Goal: Task Accomplishment & Management: Manage account settings

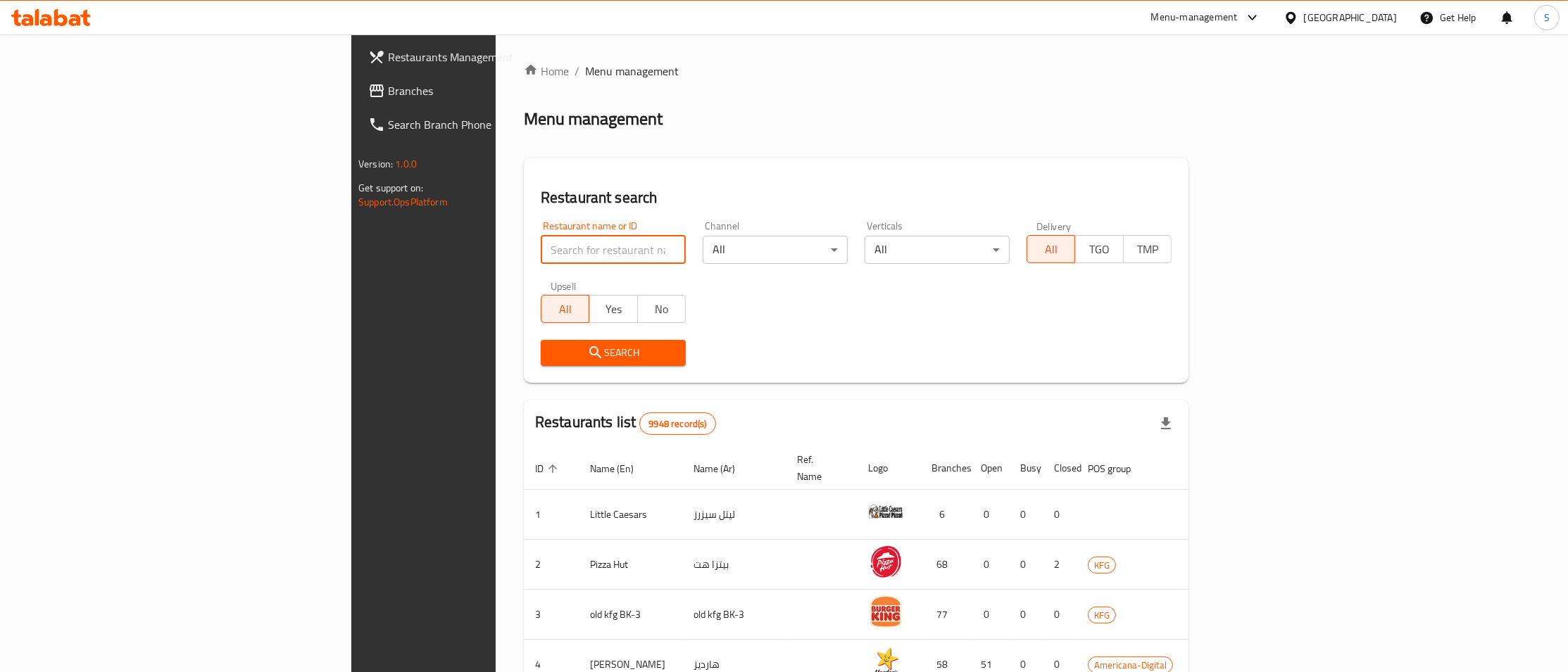
click at [541, 242] on input "search" at bounding box center [613, 250] width 145 height 28
paste input "Iced Tea Box Coffee Box Cans 250 Ml Mojito Box No Redbull Mojito Box With Red B…"
click at [541, 247] on input "Iced Tea Box Coffee Box Cans 250 Ml Mojito Box No Redbull Mojito Box With Red B…" at bounding box center [613, 250] width 145 height 28
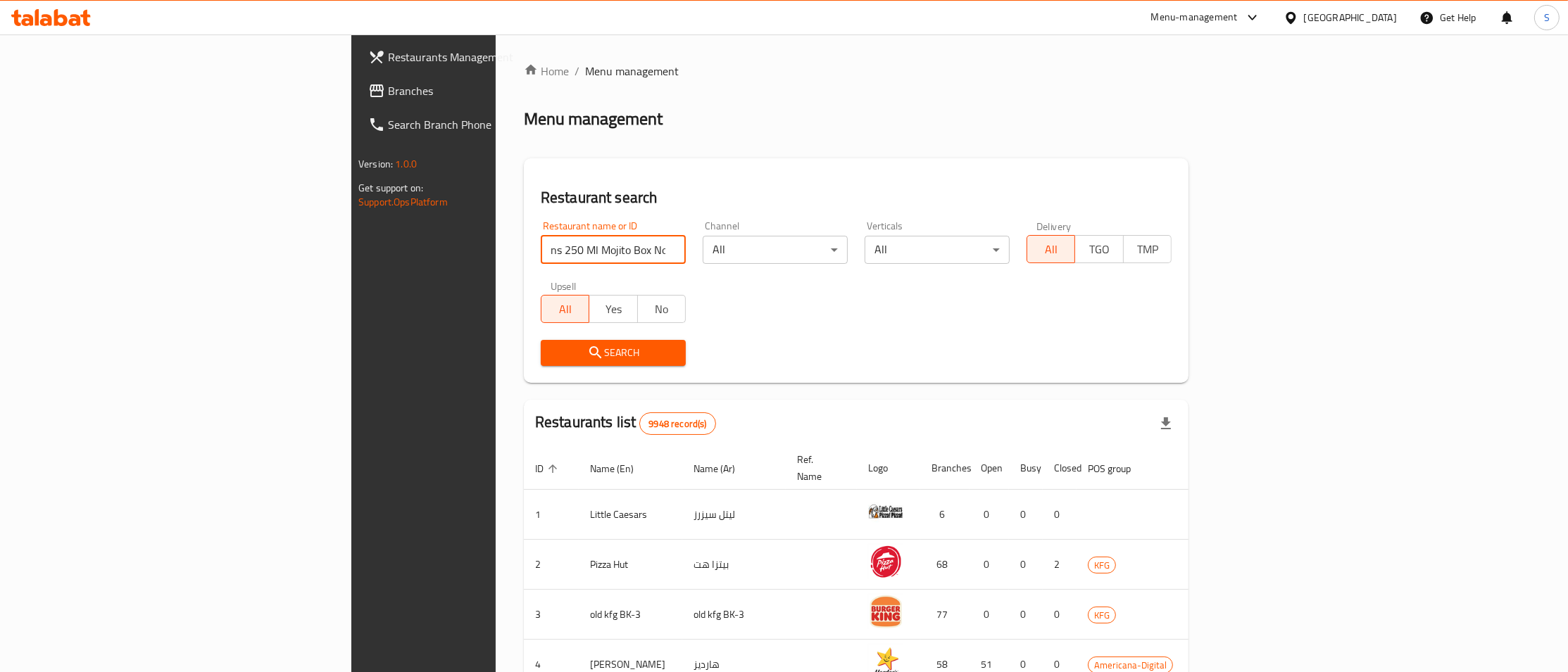
click at [541, 247] on input "Iced Tea Box Coffee Box Cans 250 Ml Mojito Box No Redbull Mojito Box With Red B…" at bounding box center [613, 250] width 145 height 28
type input "zone 7"
click button "Search" at bounding box center [613, 353] width 145 height 26
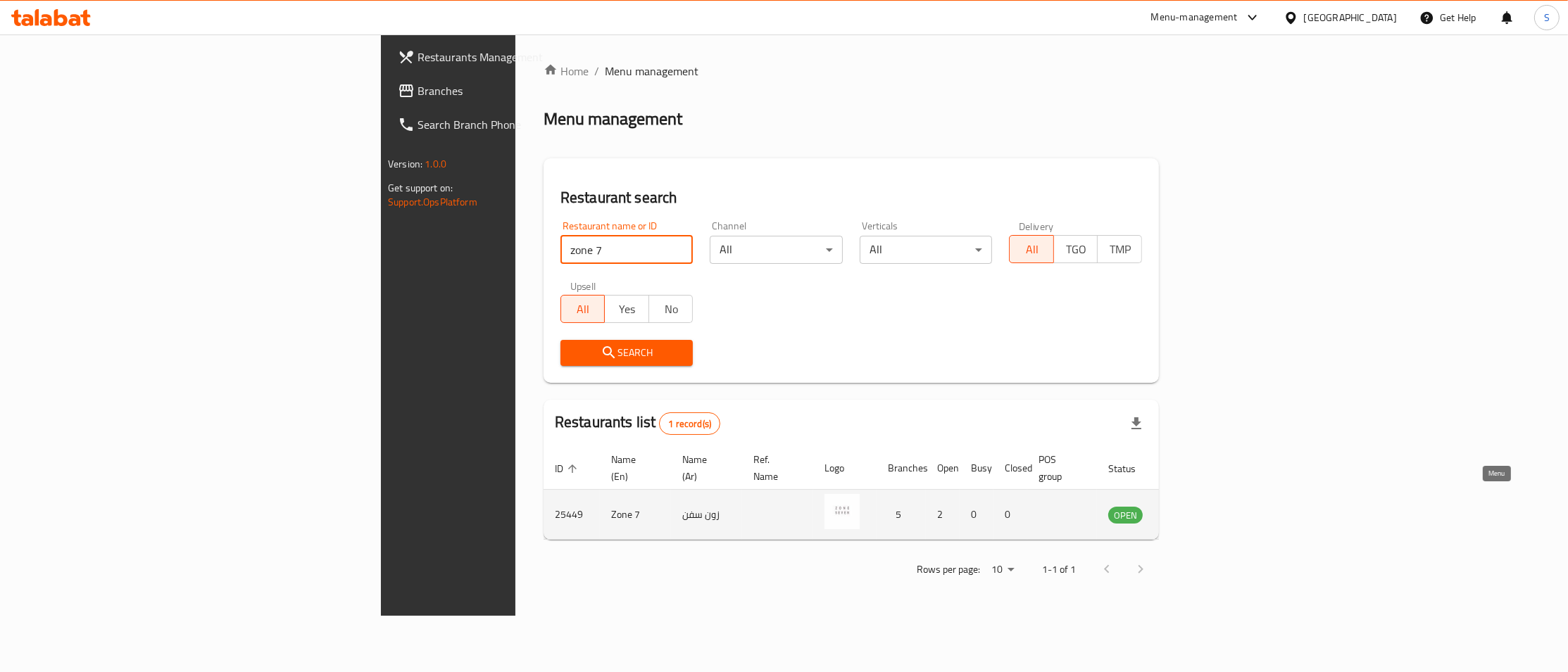
click at [1208, 506] on link "enhanced table" at bounding box center [1195, 514] width 26 height 17
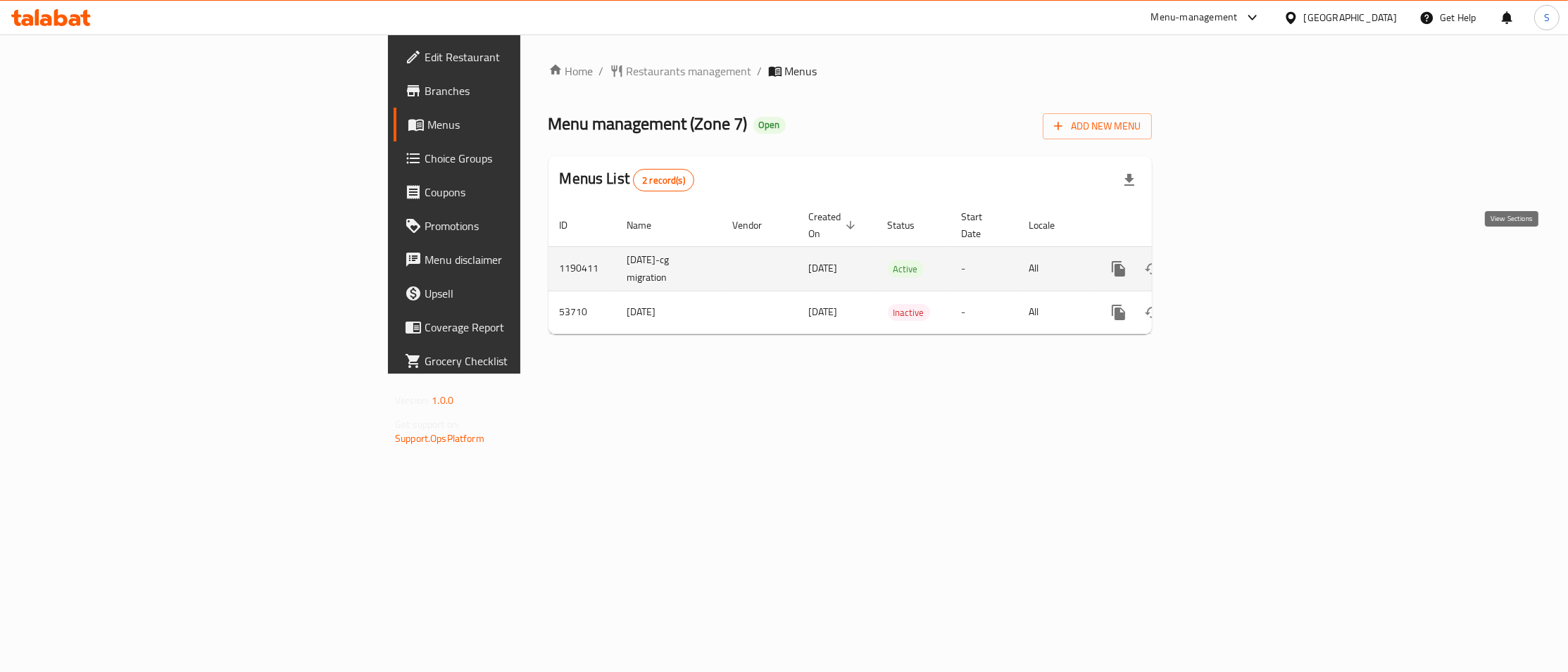
click at [1237, 252] on link "enhanced table" at bounding box center [1220, 269] width 34 height 34
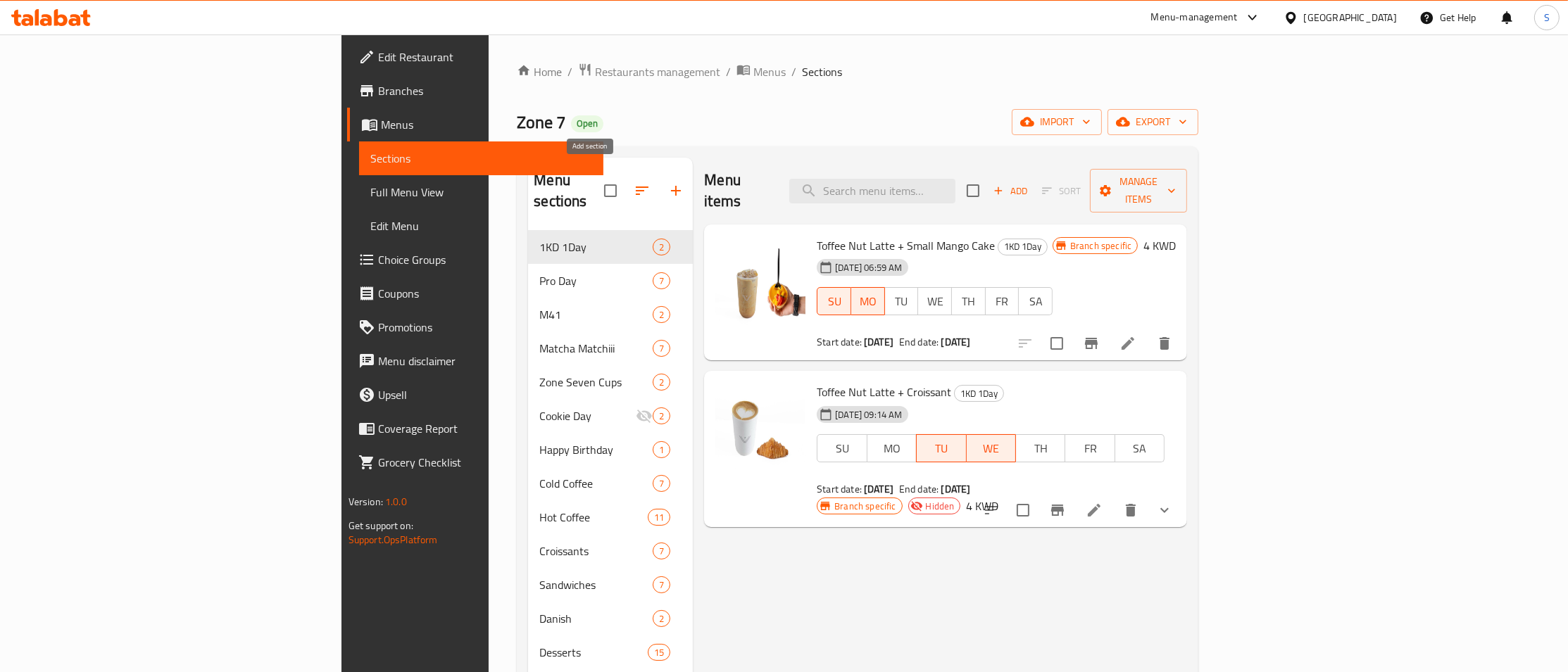
click at [659, 181] on button "button" at bounding box center [676, 191] width 34 height 34
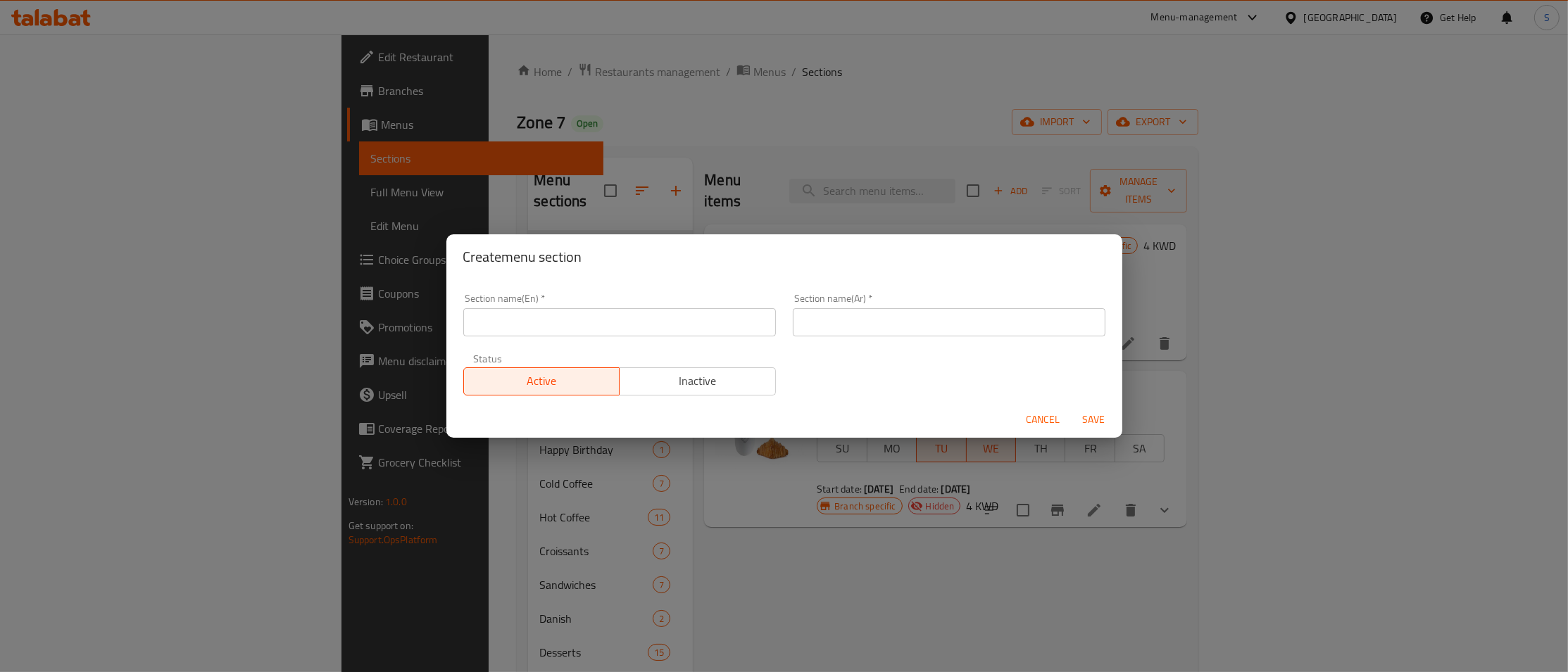
click at [866, 318] on input "text" at bounding box center [949, 323] width 313 height 28
paste input "خصم 30%"
type input "خصم 30%"
click at [694, 331] on input "text" at bounding box center [619, 323] width 313 height 28
type input "30% Off"
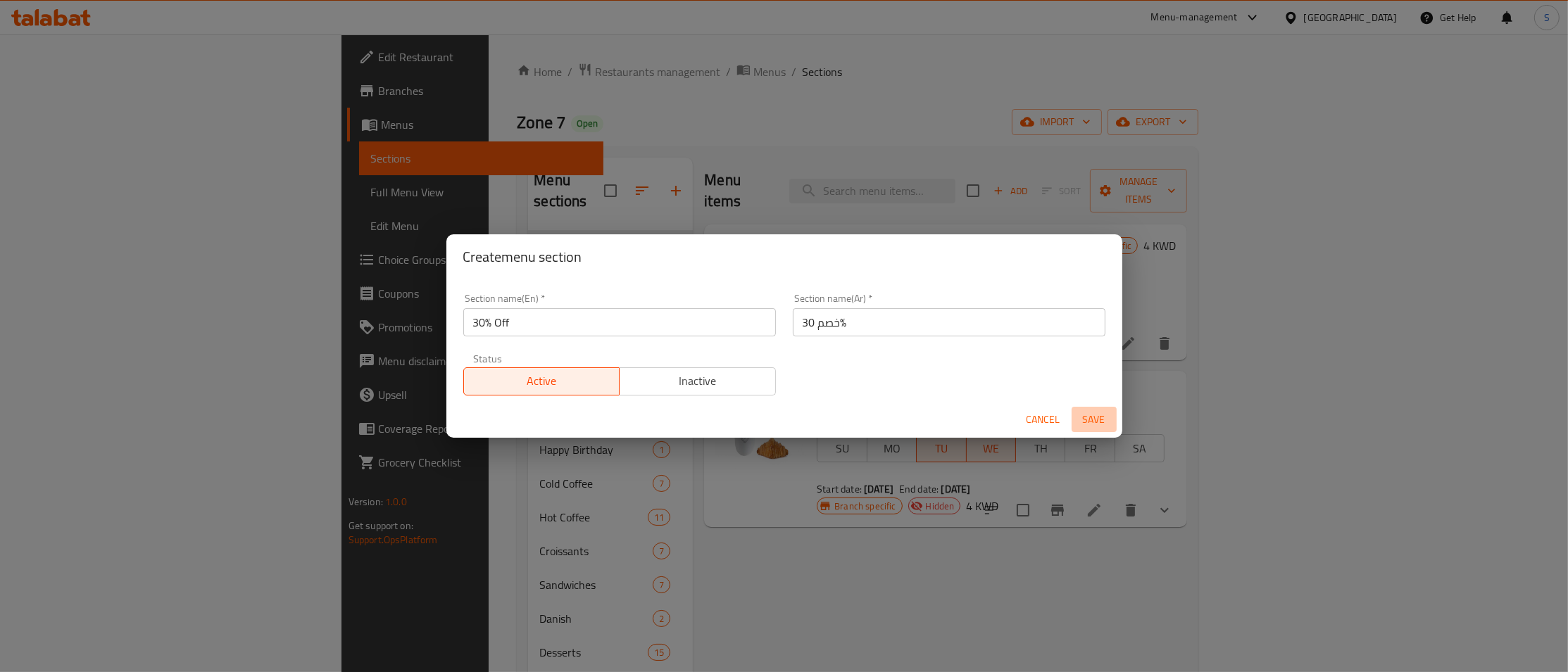
click at [1092, 419] on span "Save" at bounding box center [1095, 420] width 34 height 18
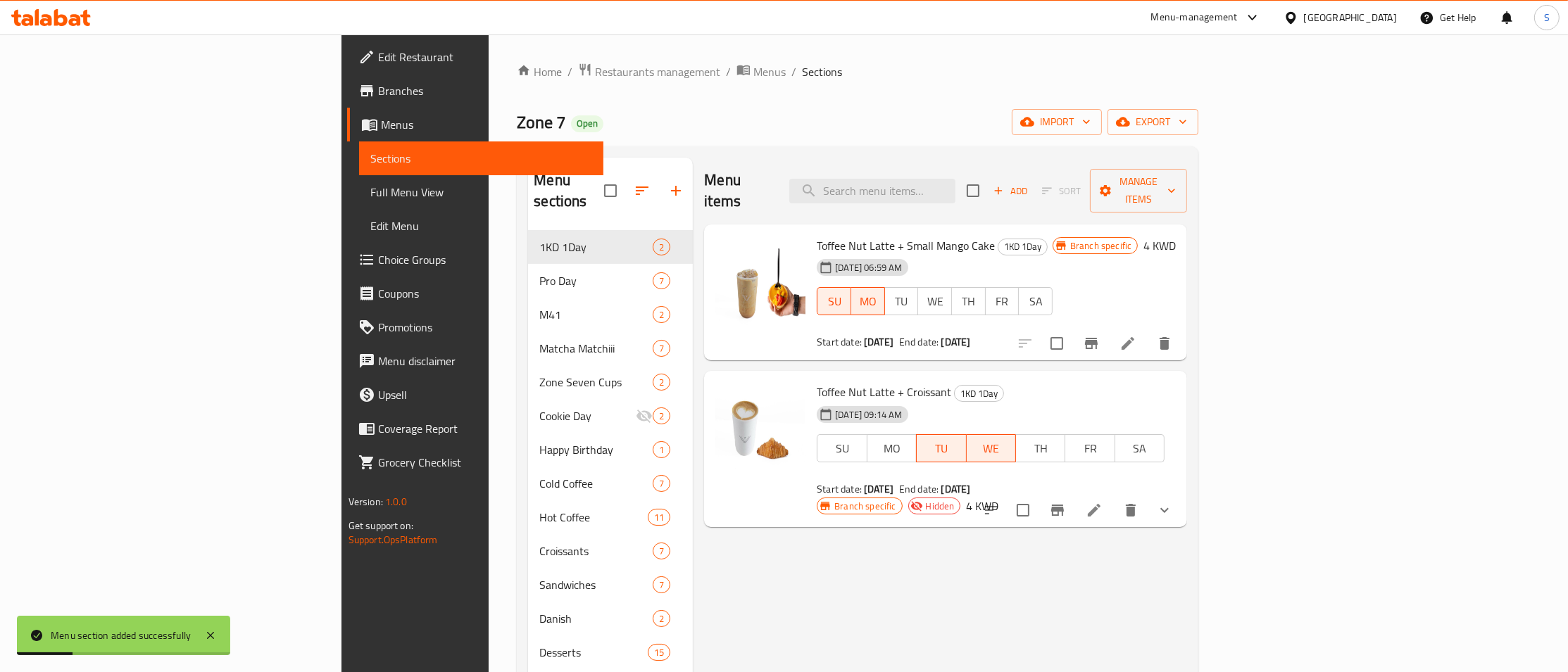
click at [1014, 120] on div "Zone 7 Open import export" at bounding box center [858, 122] width 682 height 26
click at [956, 181] on input "search" at bounding box center [872, 191] width 166 height 25
paste input "Iced Tea Box"
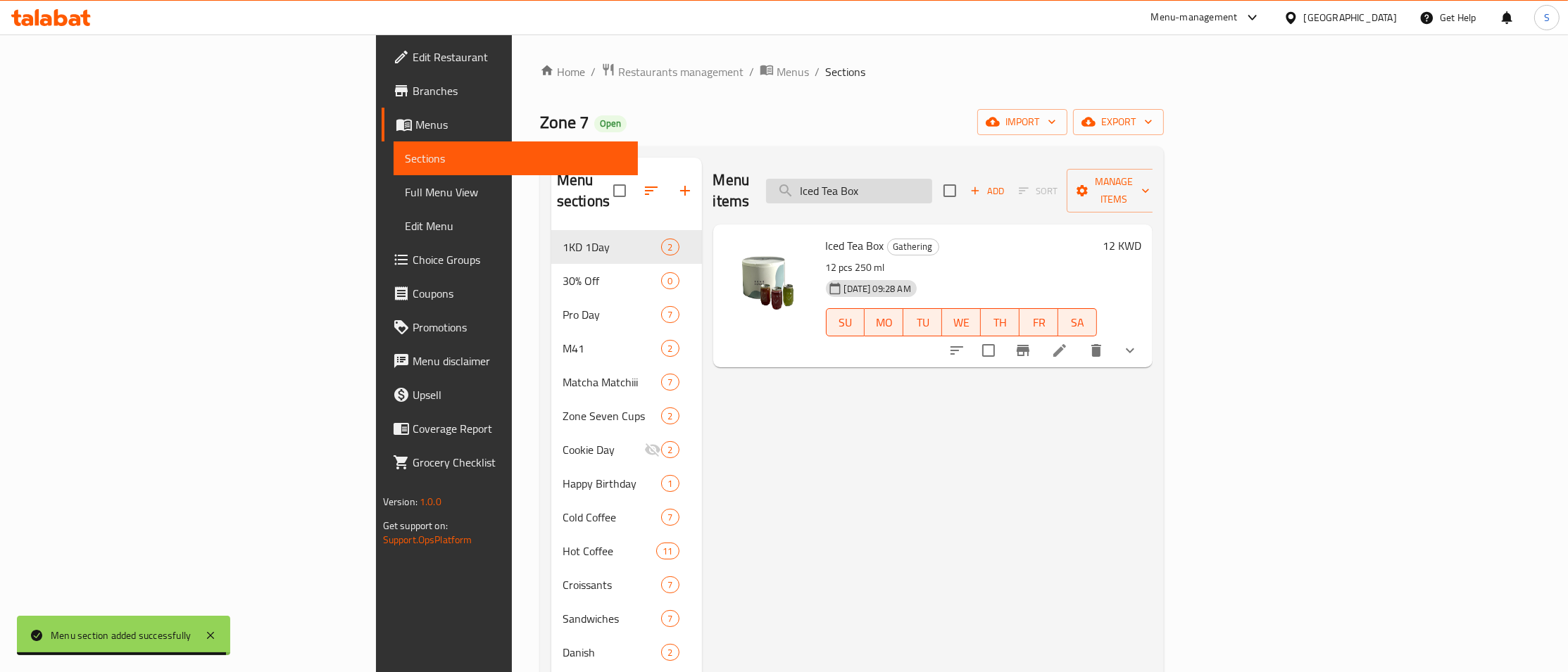
click at [933, 179] on input "Iced Tea Box" at bounding box center [849, 191] width 166 height 25
paste input "Coffee Box Ca"
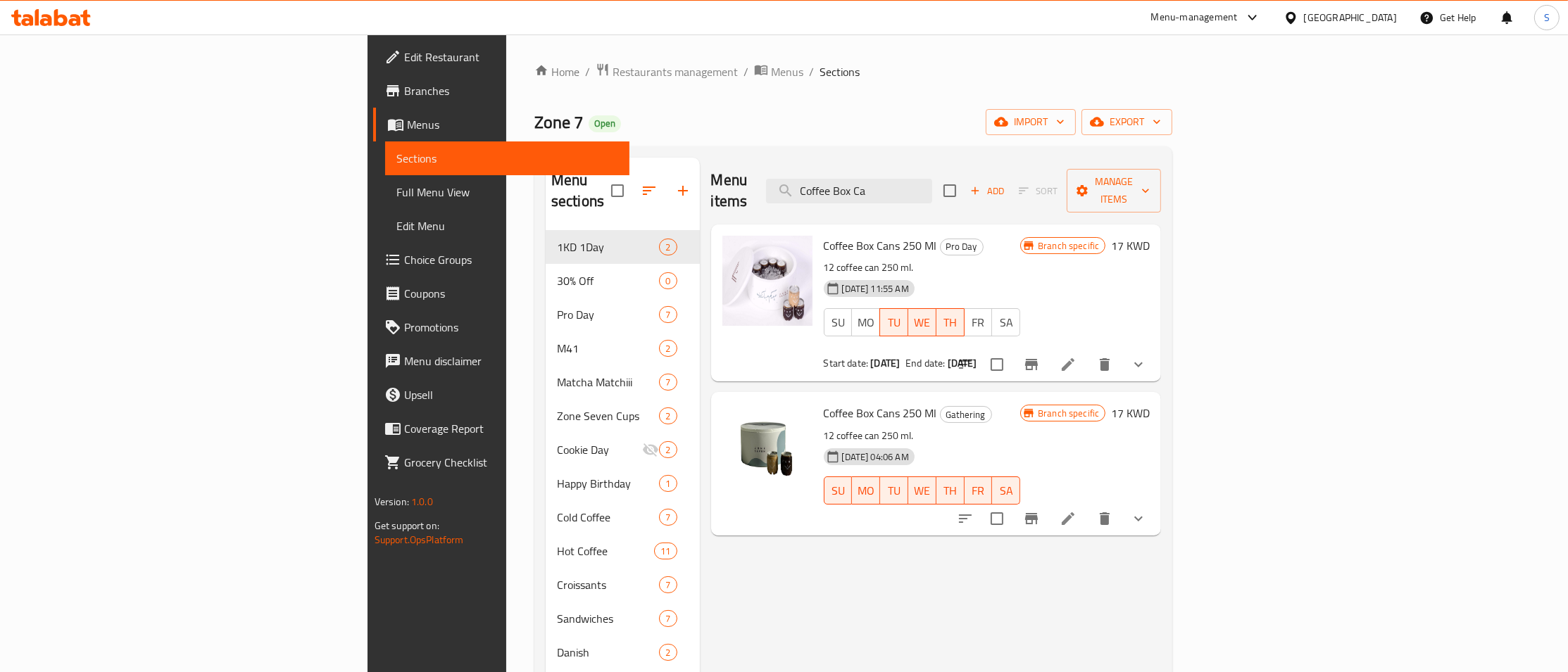
type input "Coffee Box Ca"
click at [1021, 236] on h6 "Coffee Box Cans 250 Ml Pro Day" at bounding box center [922, 246] width 197 height 20
click at [1041, 356] on icon "Branch-specific-item" at bounding box center [1032, 364] width 17 height 17
drag, startPoint x: 1073, startPoint y: 164, endPoint x: 1061, endPoint y: 190, distance: 28.6
click at [1073, 166] on div "Menu items Coffee Box Ca Add Sort Manage items" at bounding box center [936, 191] width 450 height 67
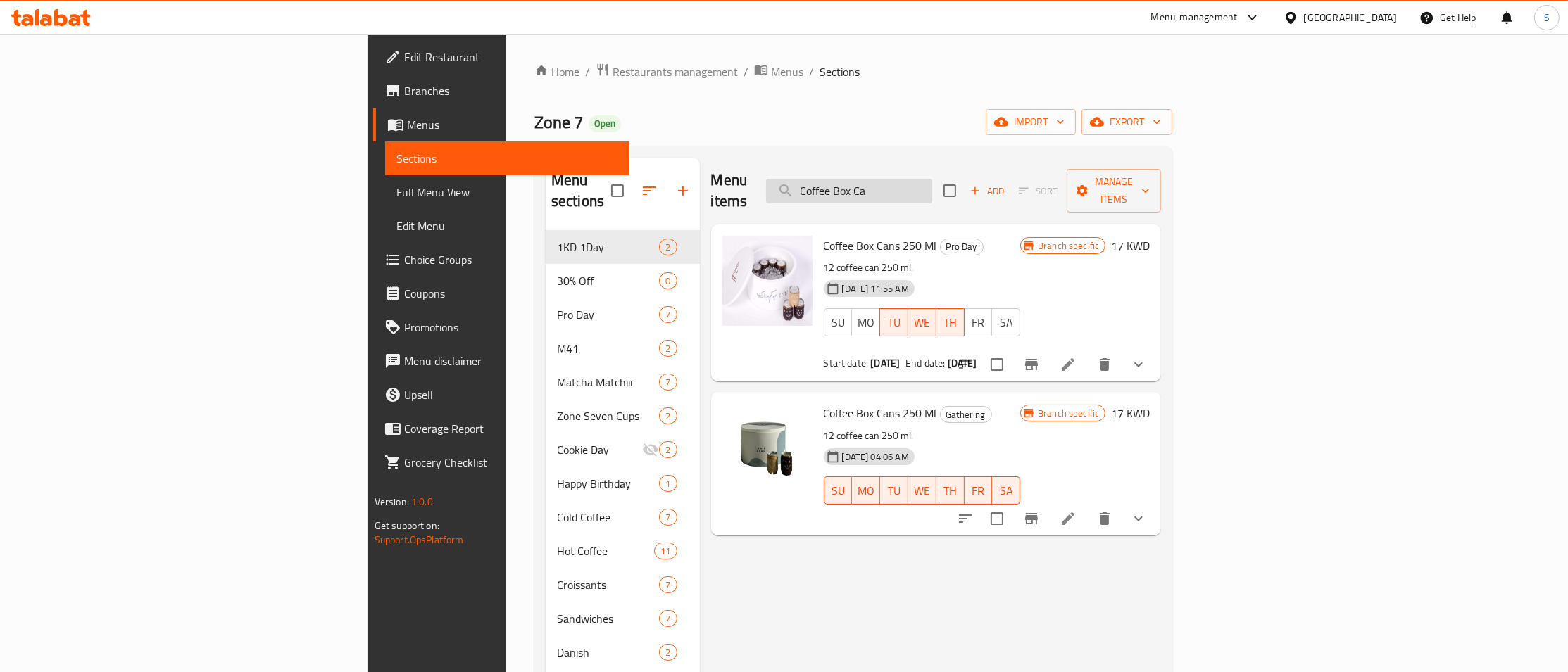
click at [933, 190] on input "Coffee Box Ca" at bounding box center [849, 191] width 166 height 25
paste input "Mojito Box No Redbul"
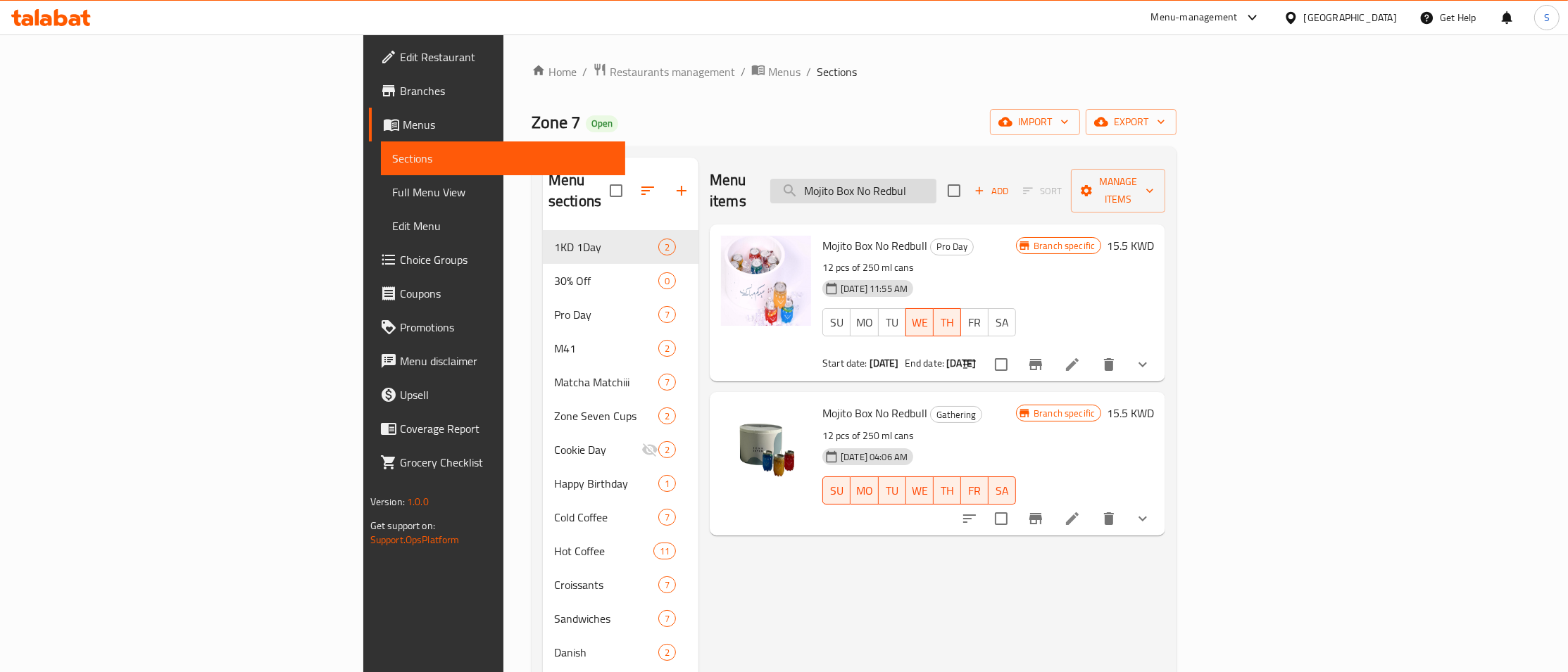
click at [937, 190] on input "Mojito Box No Redbul" at bounding box center [853, 191] width 166 height 25
paste input "With Red B"
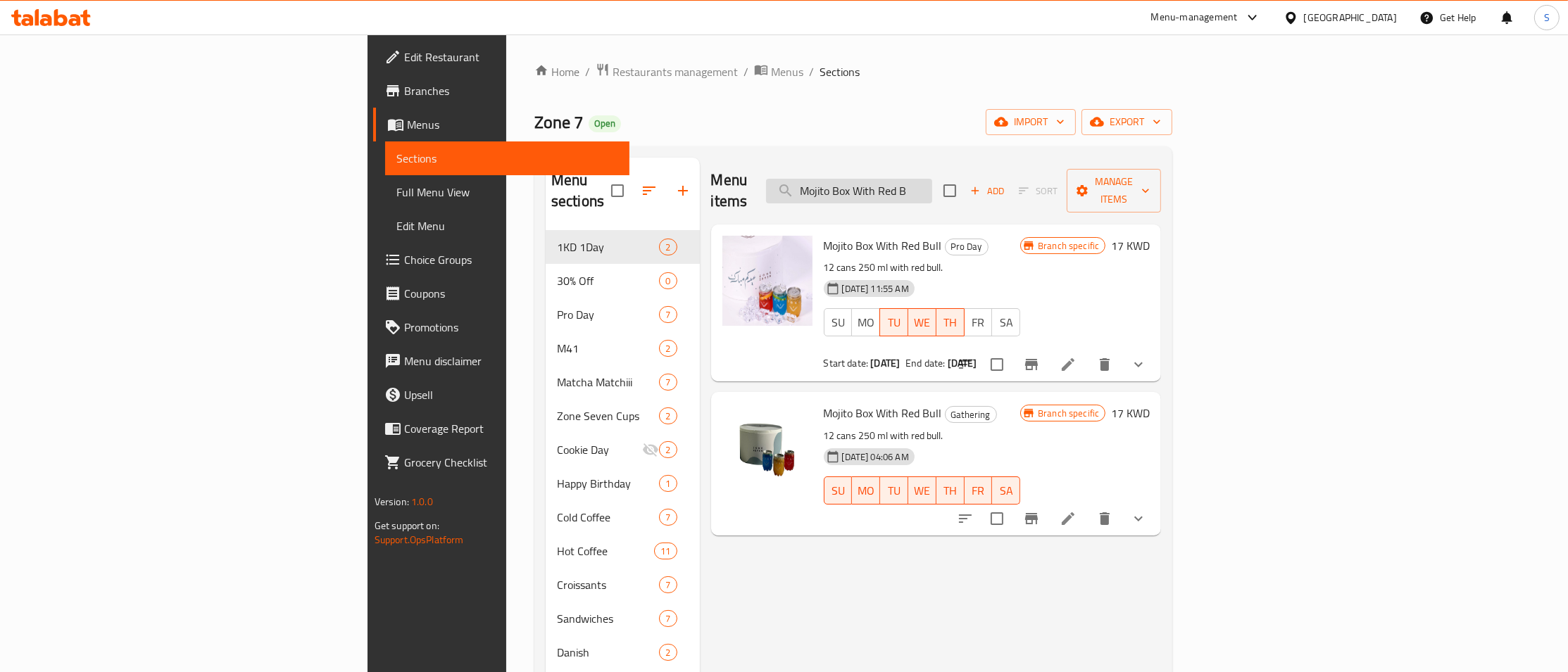
type input "Mojito Box No Redbul"
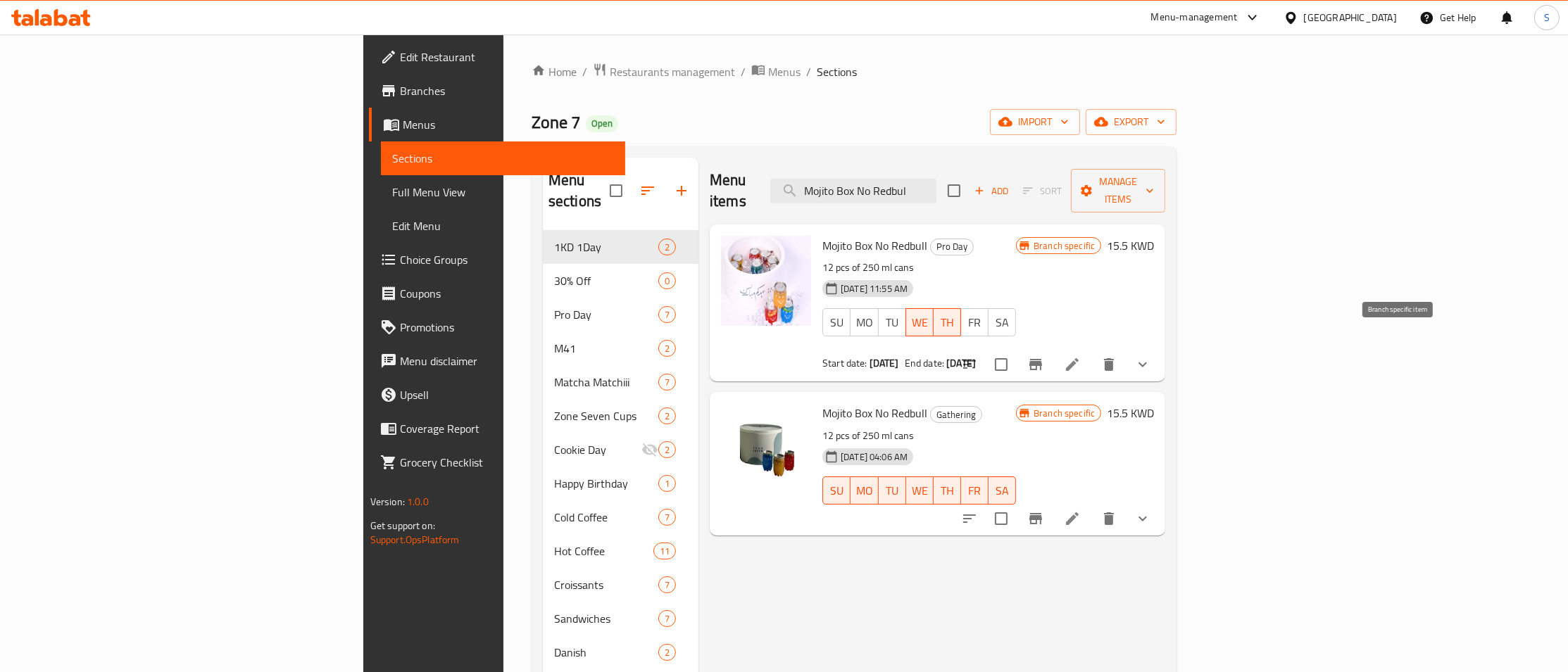
click at [1043, 359] on icon "Branch-specific-item" at bounding box center [1036, 364] width 13 height 11
click at [937, 179] on input "Mojito Box No Redbul" at bounding box center [853, 191] width 166 height 25
paste input "With Red B"
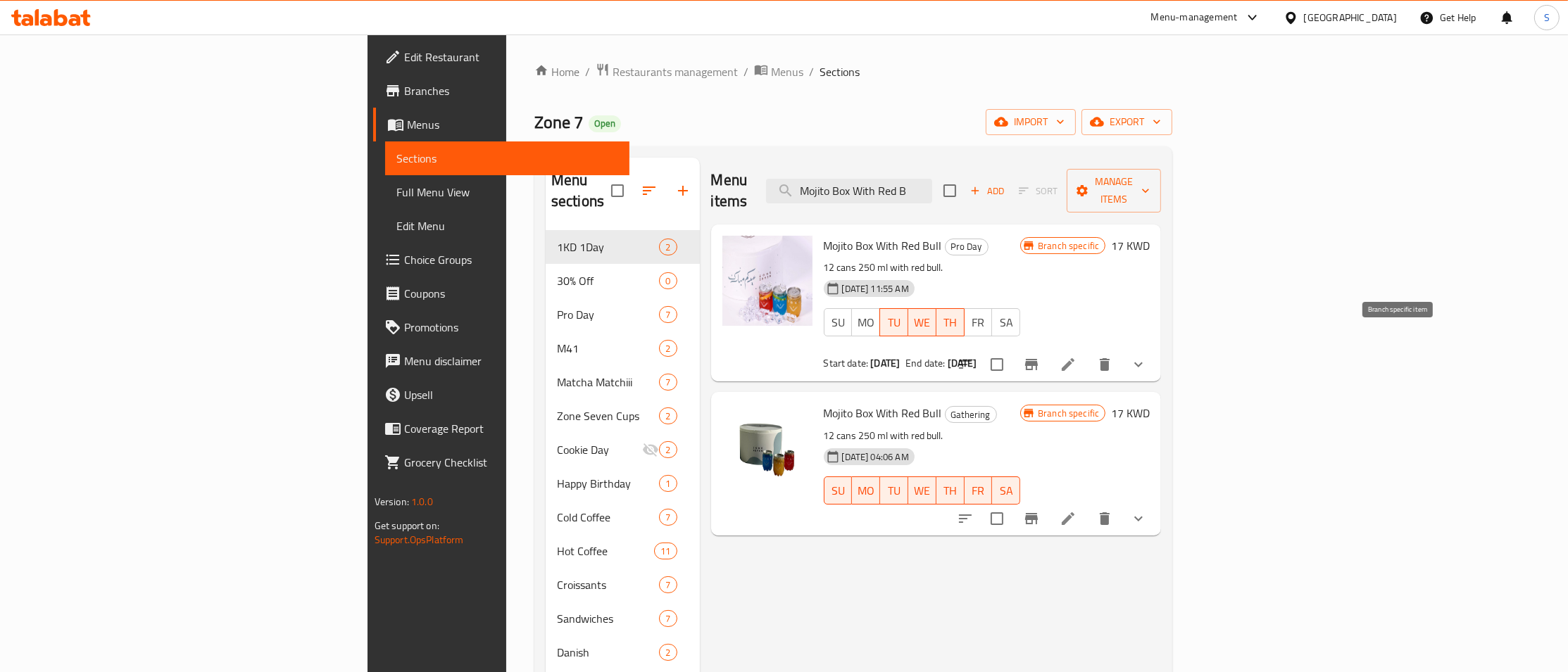
type input "Mojito Box With Red B"
click at [1038, 359] on icon "Branch-specific-item" at bounding box center [1032, 364] width 13 height 11
click at [1151, 181] on span "Manage items" at bounding box center [1115, 190] width 72 height 35
click at [1461, 212] on span "Copy items" at bounding box center [1488, 216] width 90 height 17
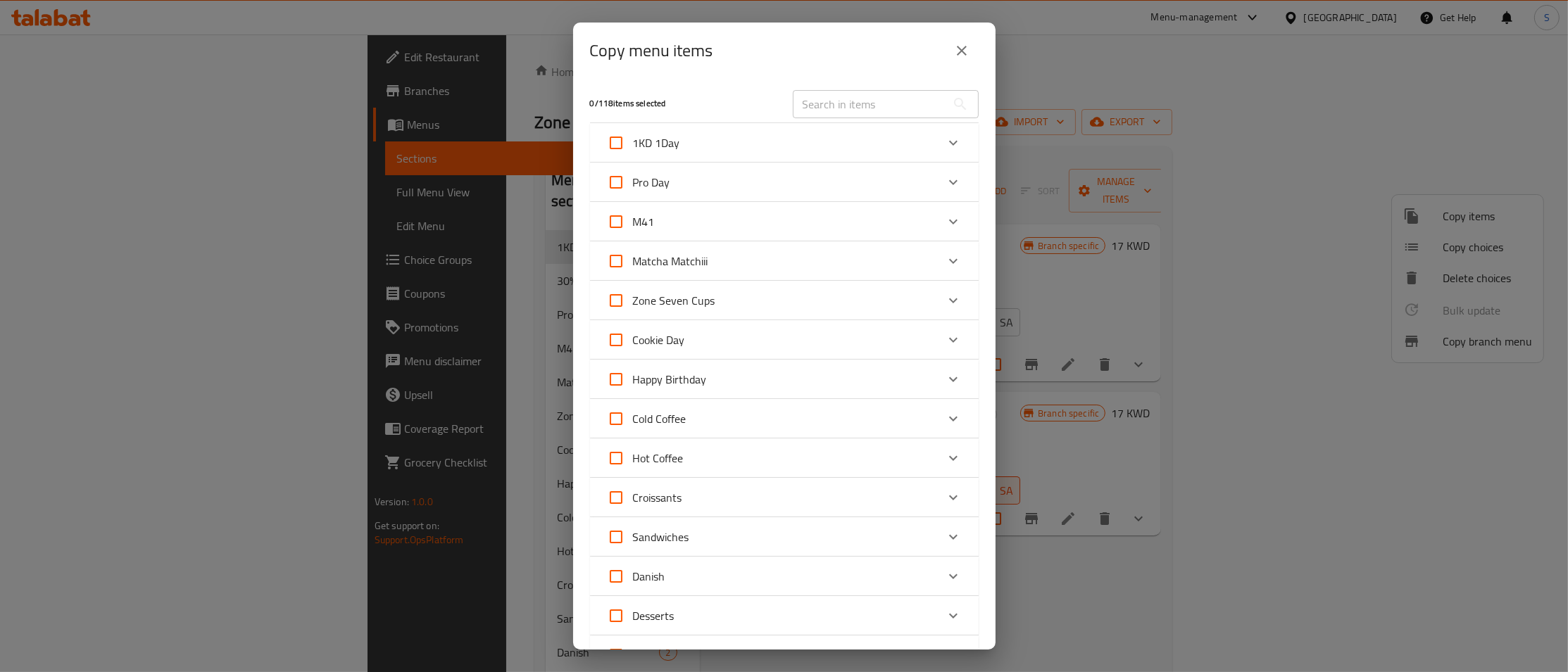
click at [908, 105] on input "text" at bounding box center [870, 104] width 154 height 28
paste input "Mojito Box With Red B"
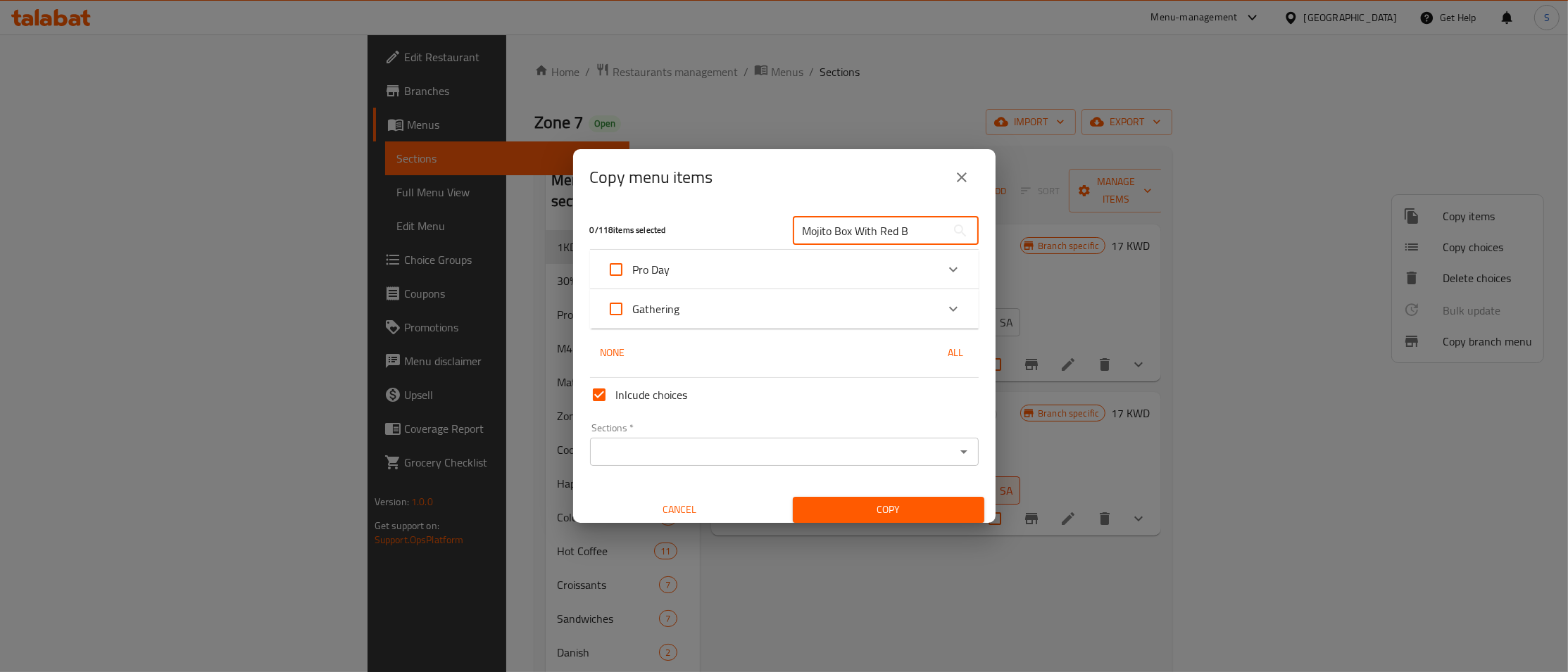
type input "Mojito Box With Red B"
click at [770, 310] on div "Gathering" at bounding box center [772, 310] width 330 height 34
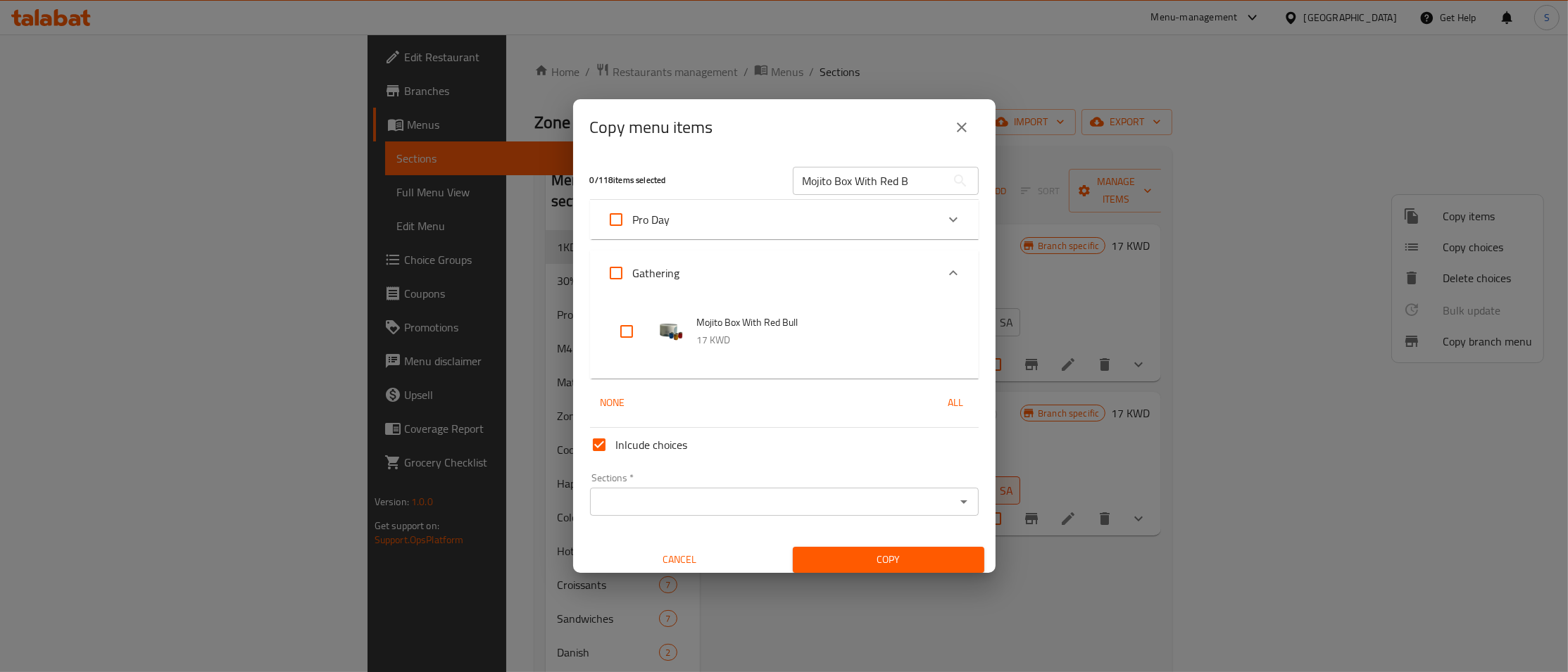
click at [621, 334] on input "checkbox" at bounding box center [627, 332] width 34 height 34
checkbox input "true"
click at [887, 178] on input "Mojito Box With Red B" at bounding box center [870, 181] width 154 height 28
paste input "No Redbul"
type input "Mojito Box No Redbul"
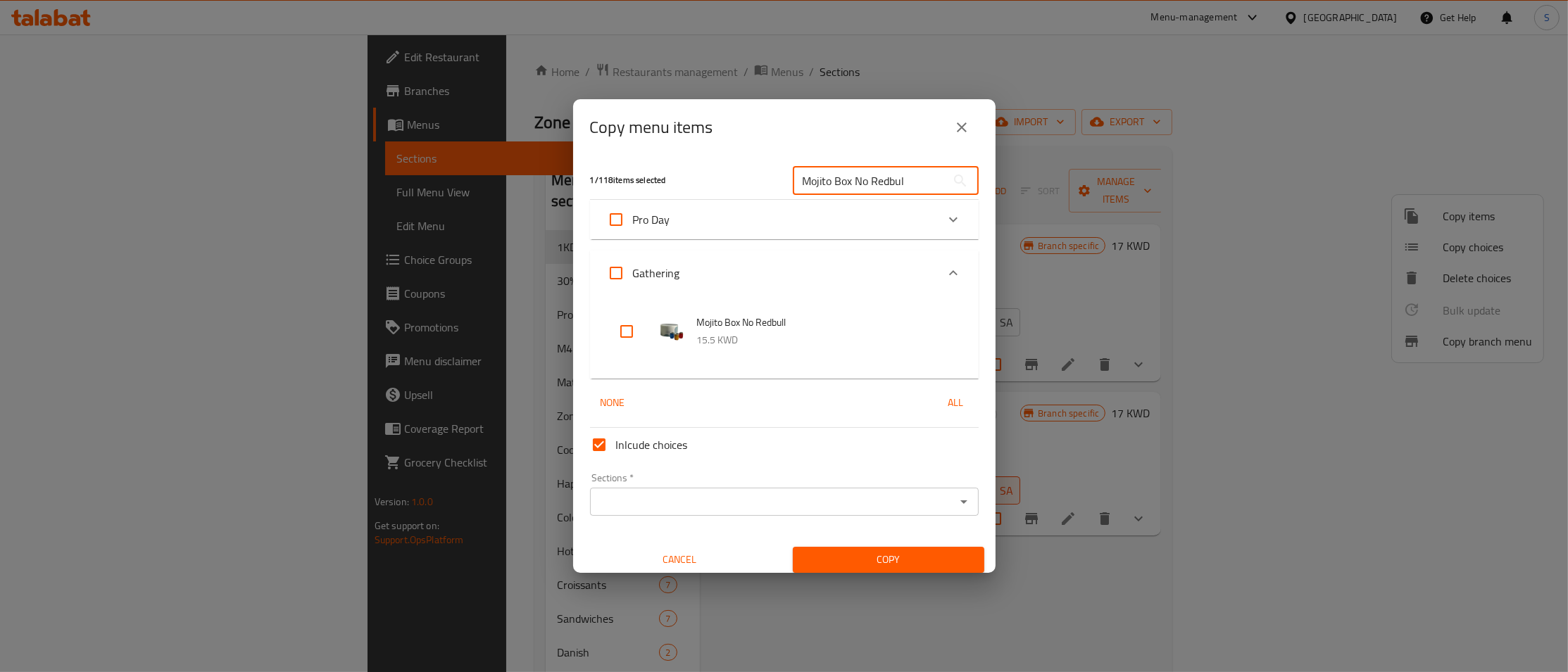
click at [607, 334] on li "Mojito Box No Redbull 15.5 KWD" at bounding box center [784, 331] width 355 height 49
click at [620, 333] on input "checkbox" at bounding box center [627, 332] width 34 height 34
checkbox input "true"
click at [878, 174] on input "Mojito Box No Redbul" at bounding box center [870, 181] width 154 height 28
paste input "Coffee Box Cans 250"
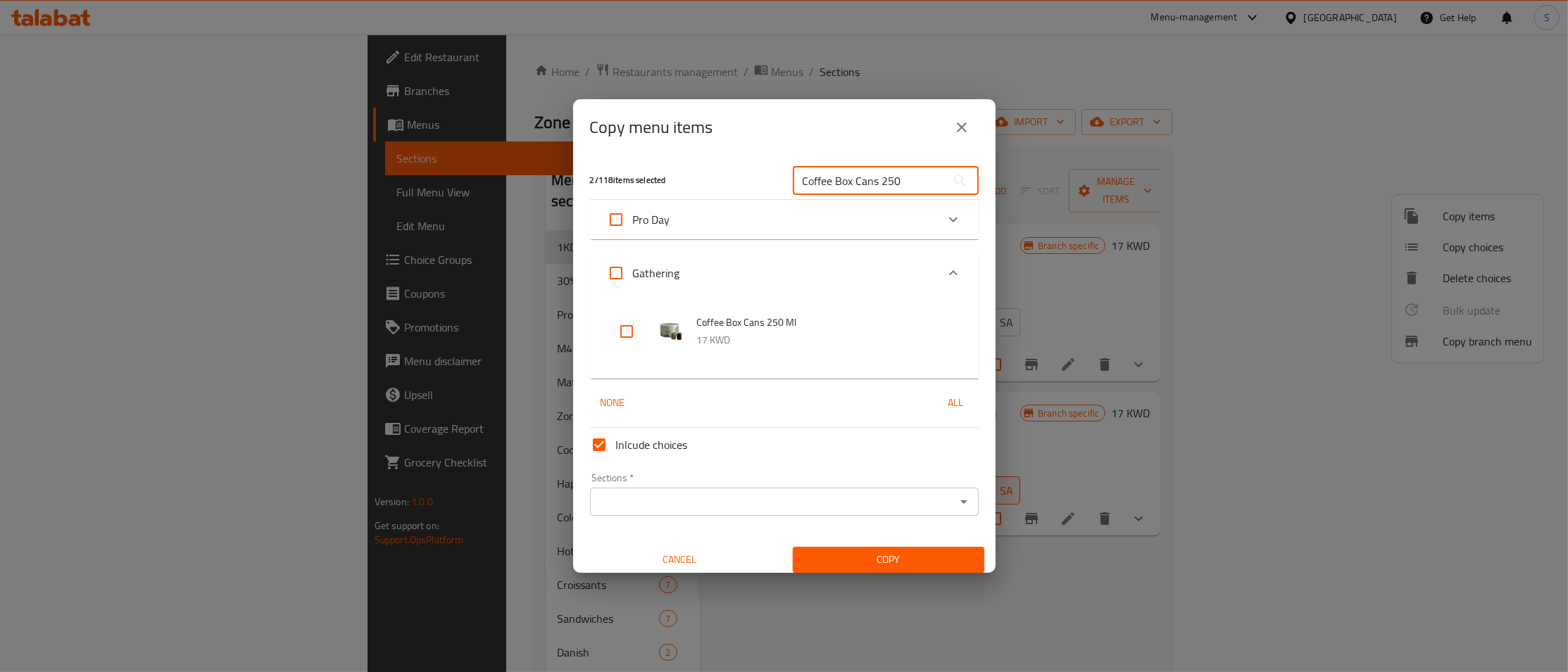
type input "Coffee Box Cans 250"
click at [630, 333] on input "checkbox" at bounding box center [627, 332] width 34 height 34
checkbox input "true"
click at [899, 185] on input "Coffee Box Cans 250" at bounding box center [870, 181] width 154 height 28
paste input "Iced Tea Box"
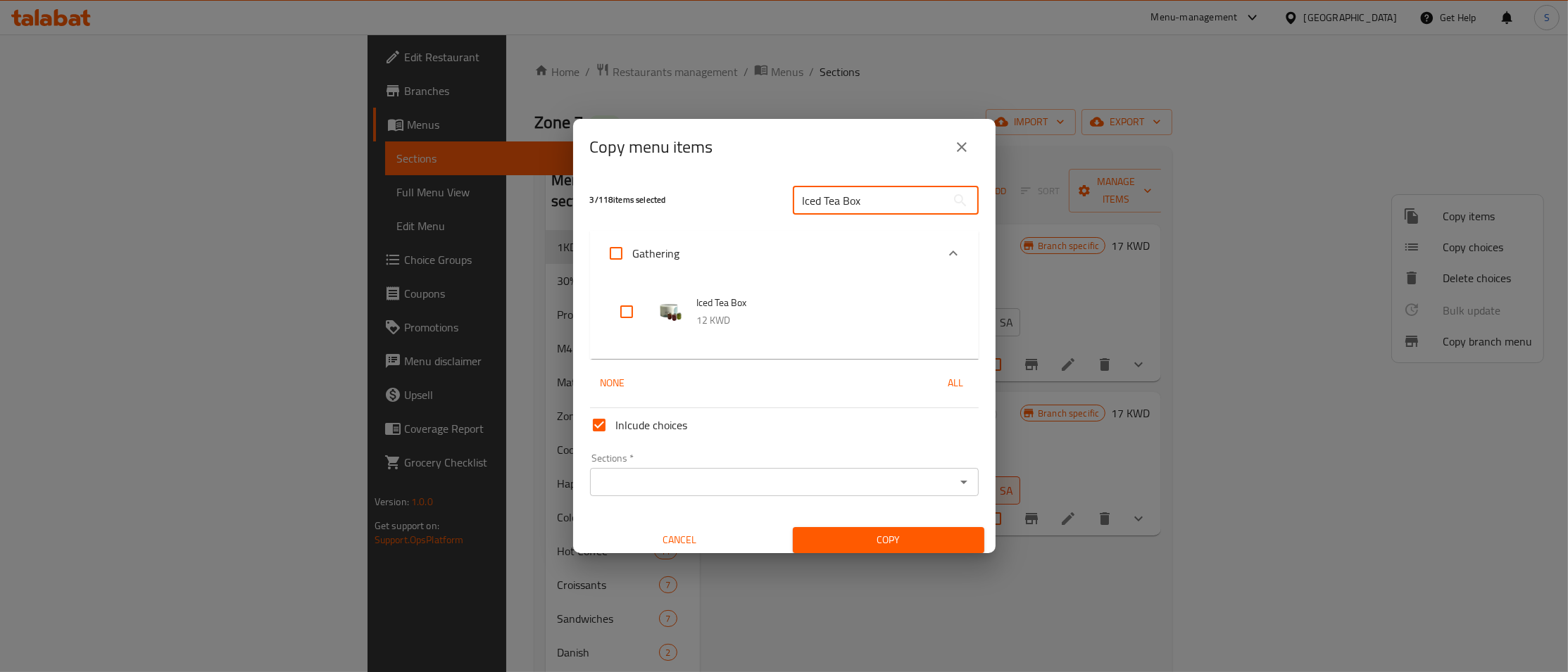
type input "Iced Tea Box"
click at [626, 312] on input "checkbox" at bounding box center [627, 312] width 34 height 34
checkbox input "true"
click at [632, 476] on input "Sections   *" at bounding box center [773, 482] width 358 height 20
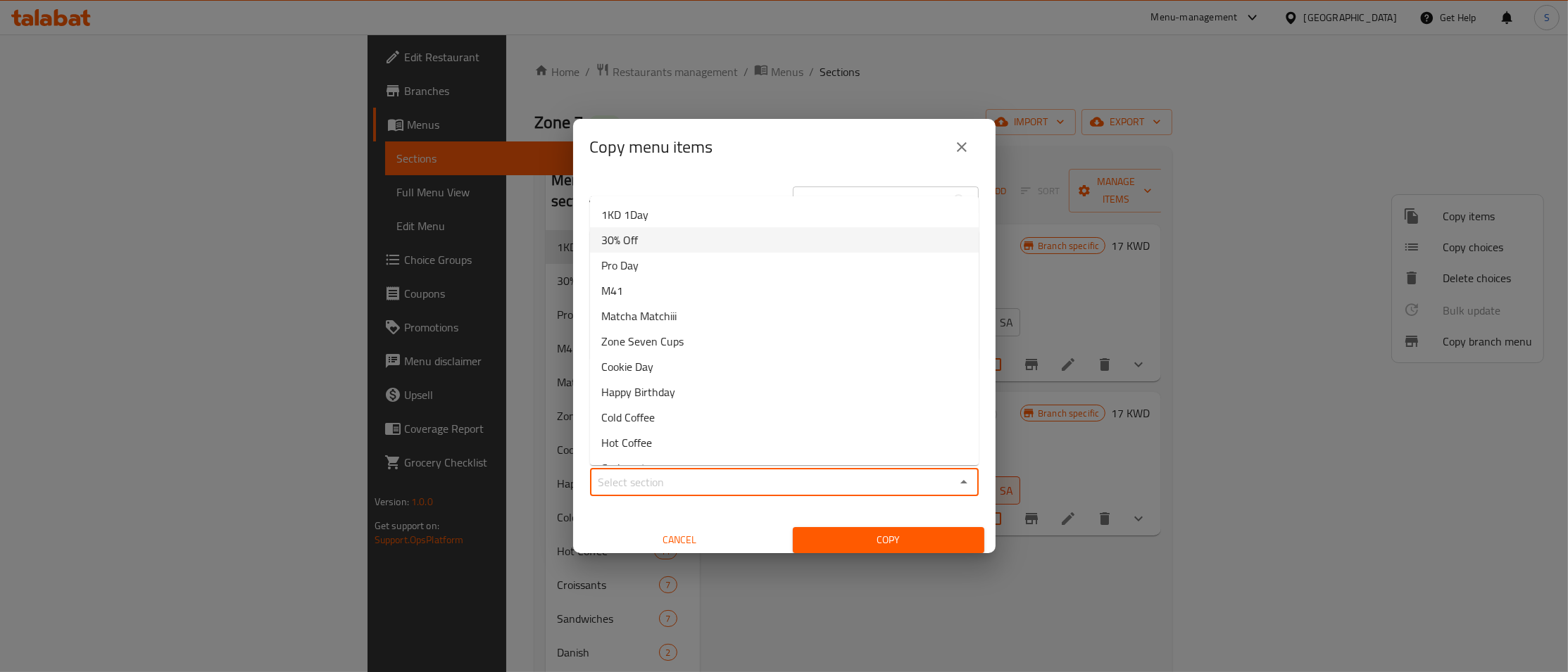
click at [634, 232] on span "30% Off" at bounding box center [619, 240] width 37 height 17
type input "30% Off"
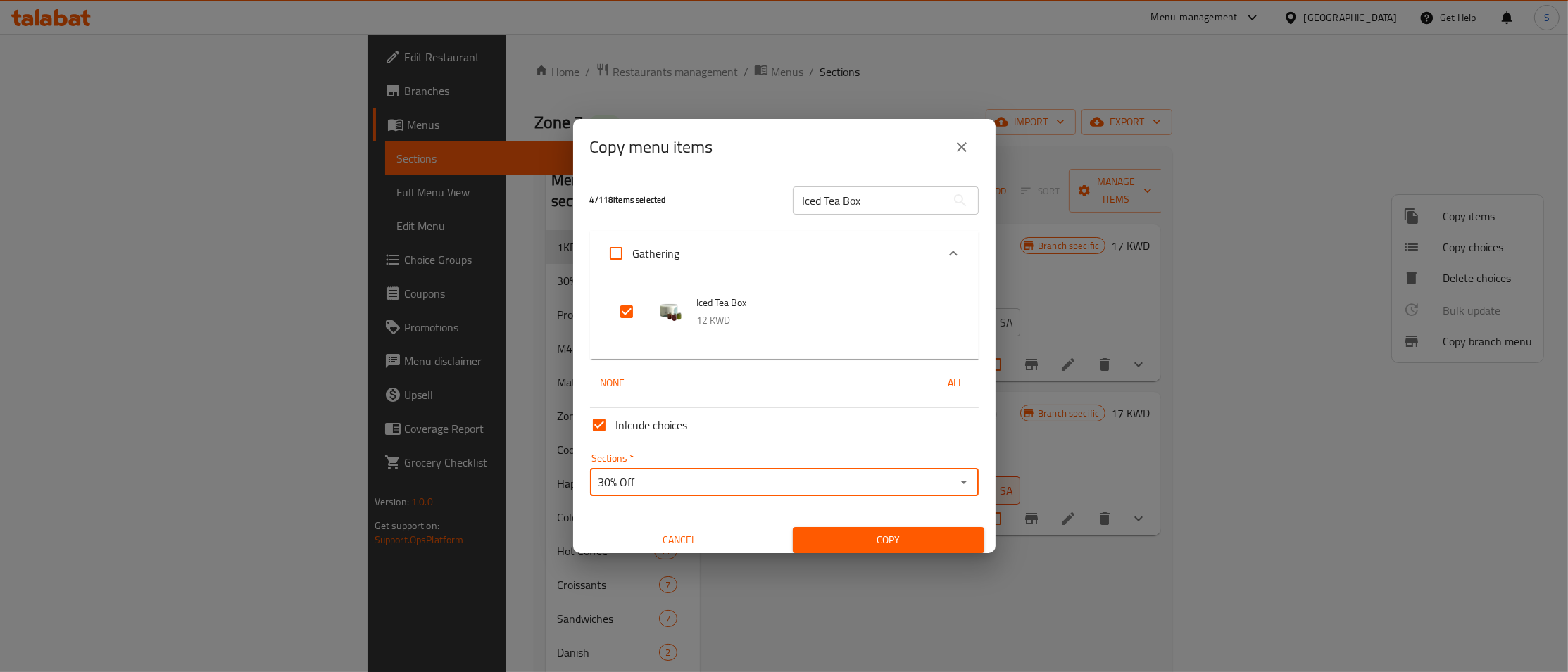
click at [896, 545] on span "Copy" at bounding box center [888, 540] width 169 height 18
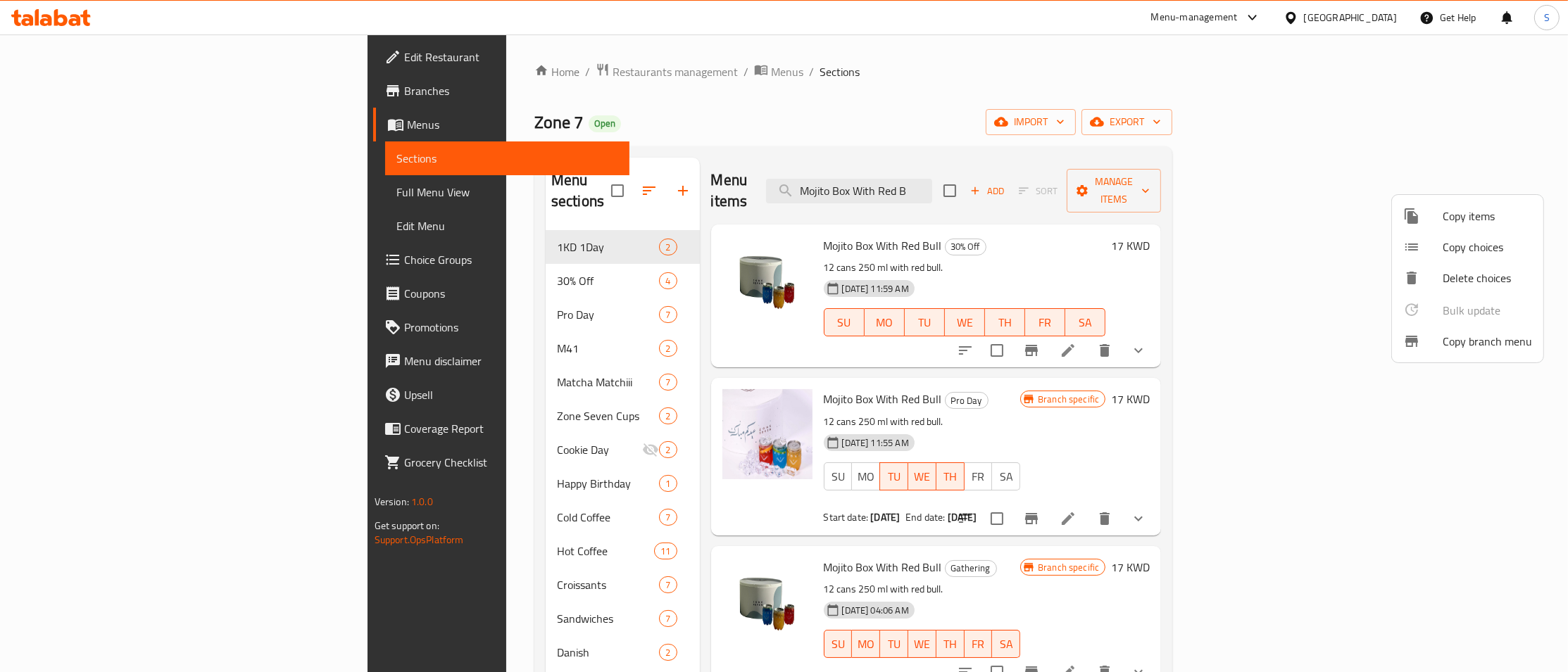
click at [1062, 227] on div at bounding box center [784, 336] width 1568 height 672
drag, startPoint x: 1062, startPoint y: 181, endPoint x: 766, endPoint y: 185, distance: 296.0
click at [770, 183] on input "Mojito Box With Red B" at bounding box center [849, 191] width 166 height 25
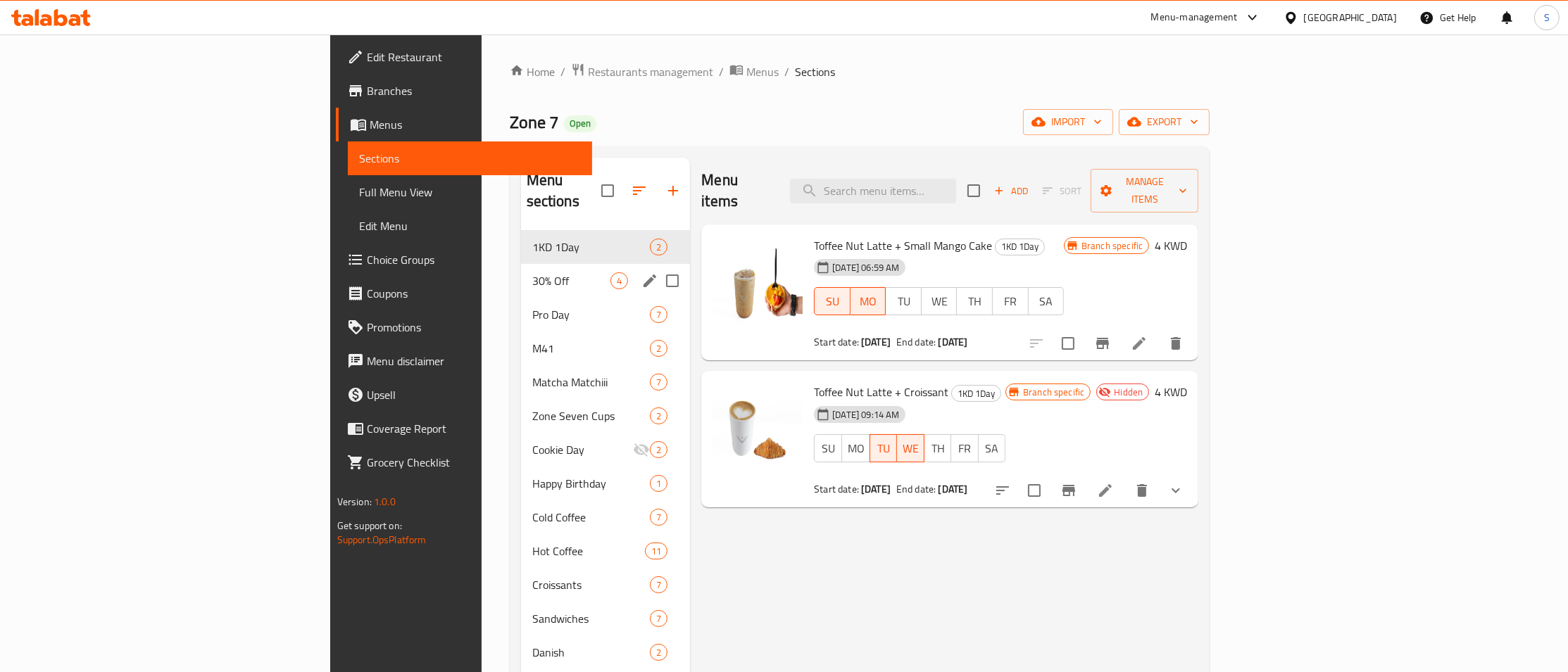
click at [532, 273] on span "30% Off" at bounding box center [571, 281] width 79 height 17
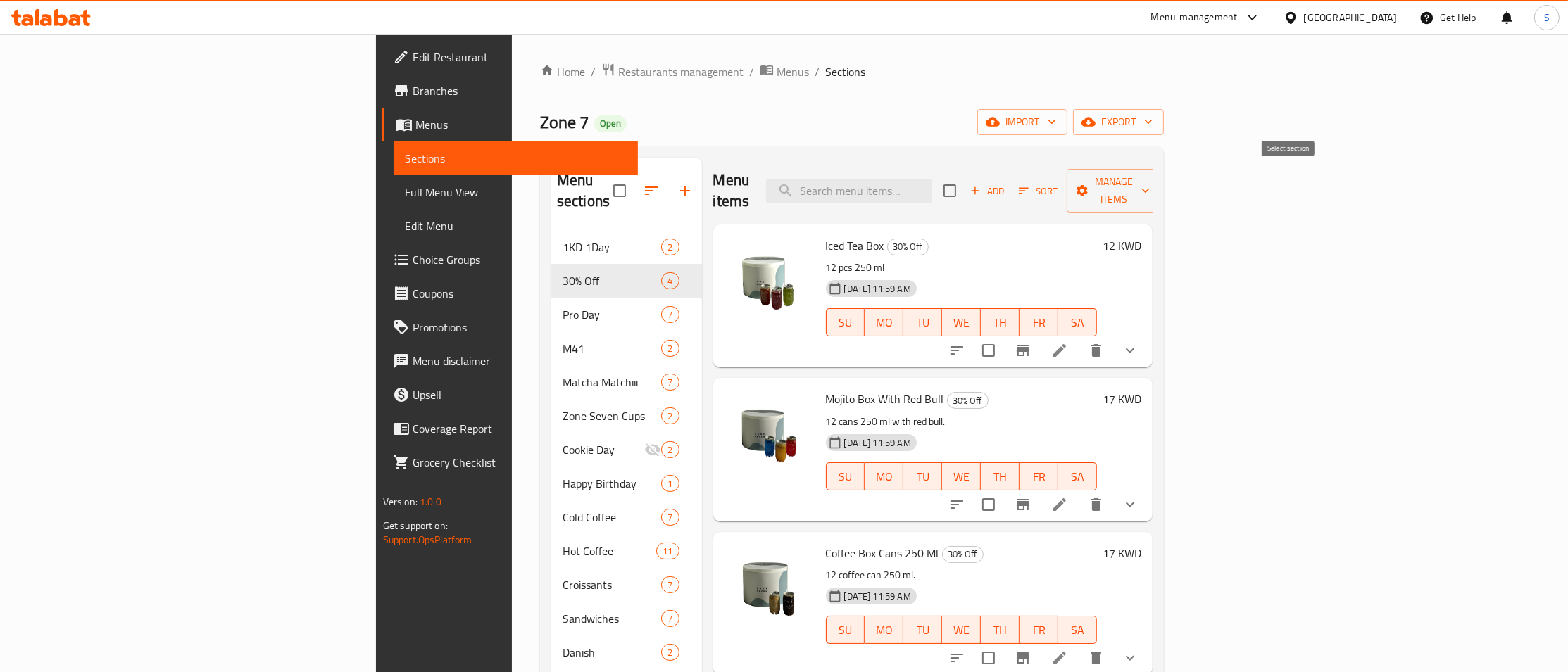
click at [965, 178] on input "checkbox" at bounding box center [950, 191] width 30 height 30
checkbox input "true"
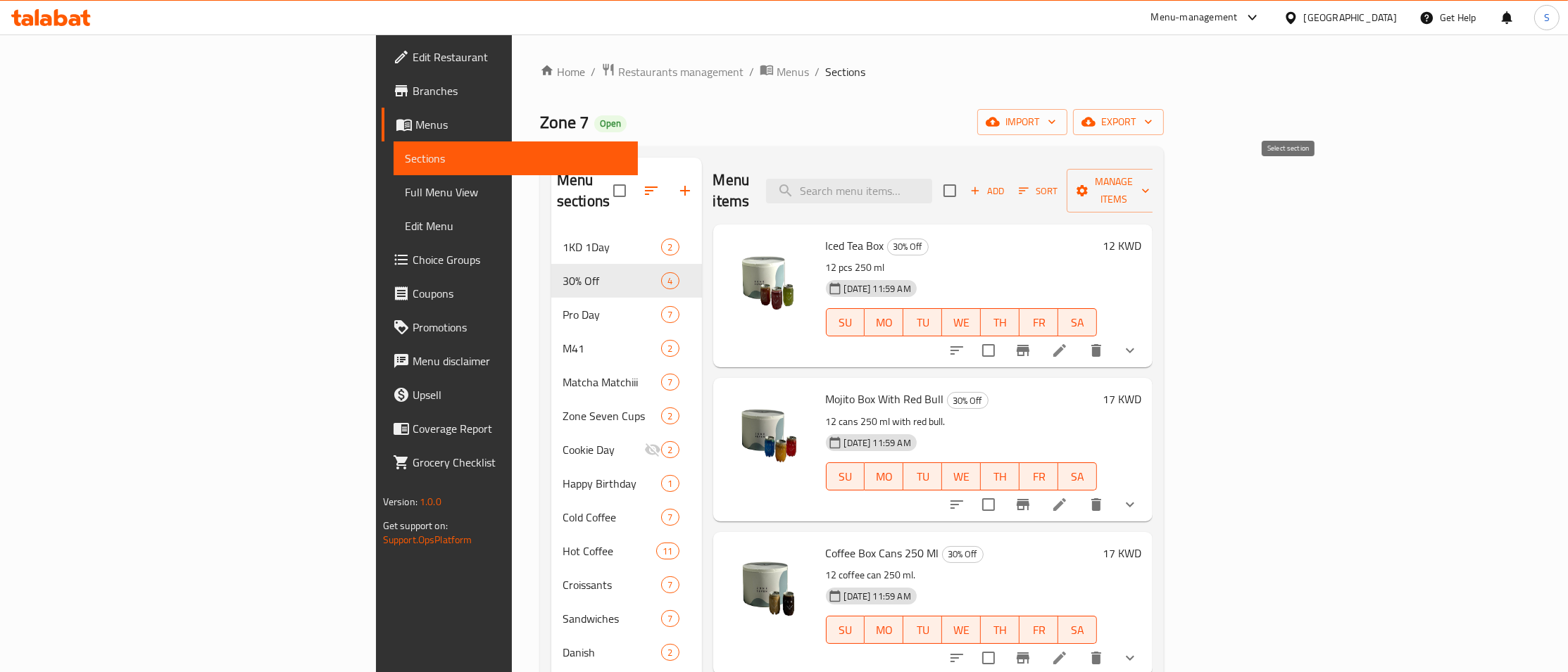
checkbox input "true"
click at [1151, 188] on span "Manage items" at bounding box center [1115, 190] width 72 height 35
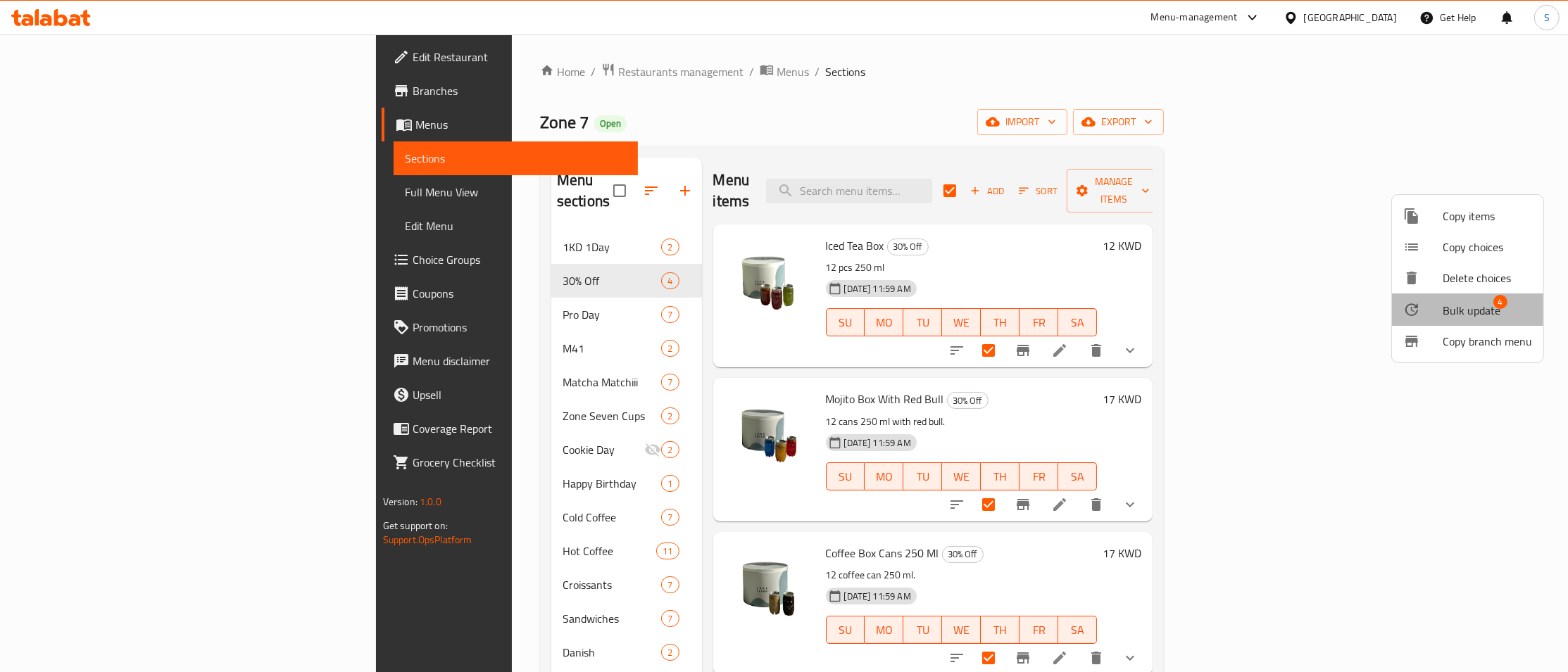
click at [1483, 307] on span "Bulk update" at bounding box center [1472, 311] width 58 height 17
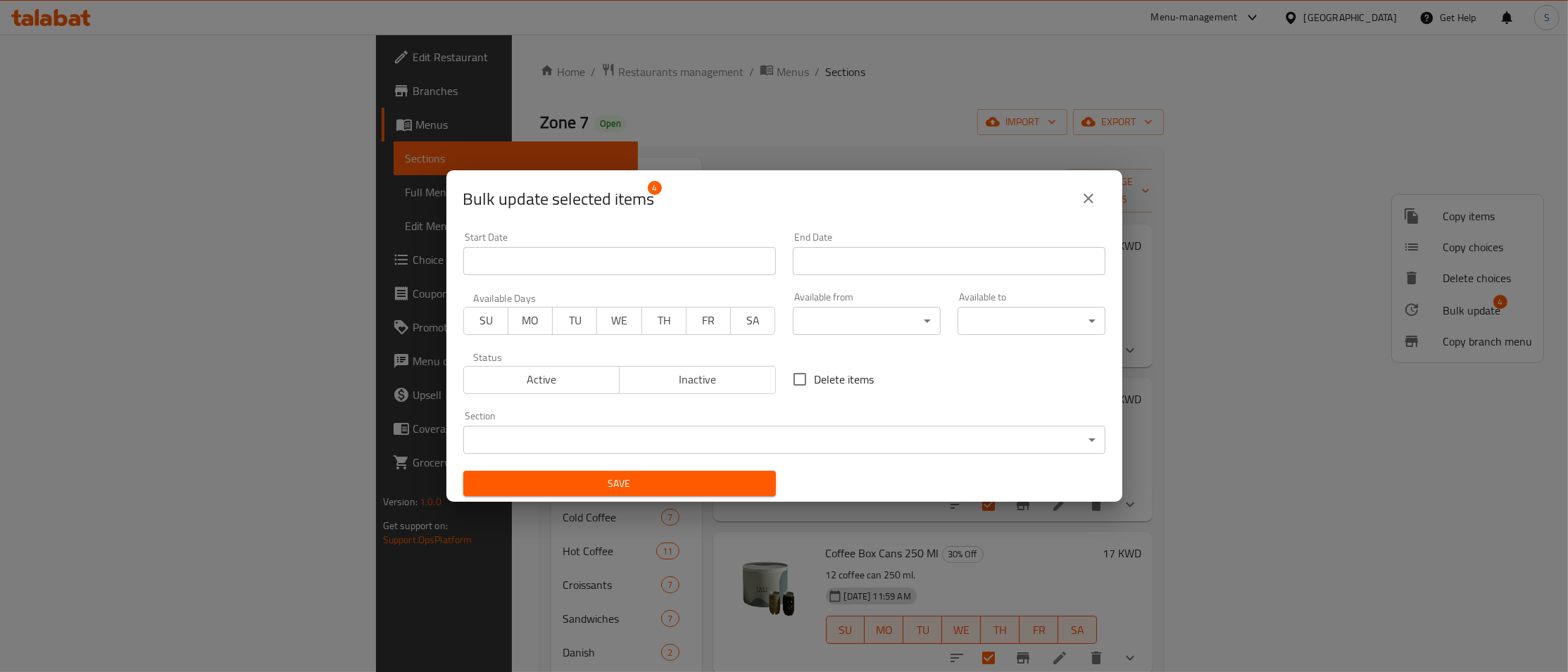
click at [709, 322] on span "FR" at bounding box center [708, 321] width 33 height 20
click at [756, 322] on span "SA" at bounding box center [753, 321] width 33 height 20
click at [539, 257] on input "Start Date" at bounding box center [619, 262] width 313 height 28
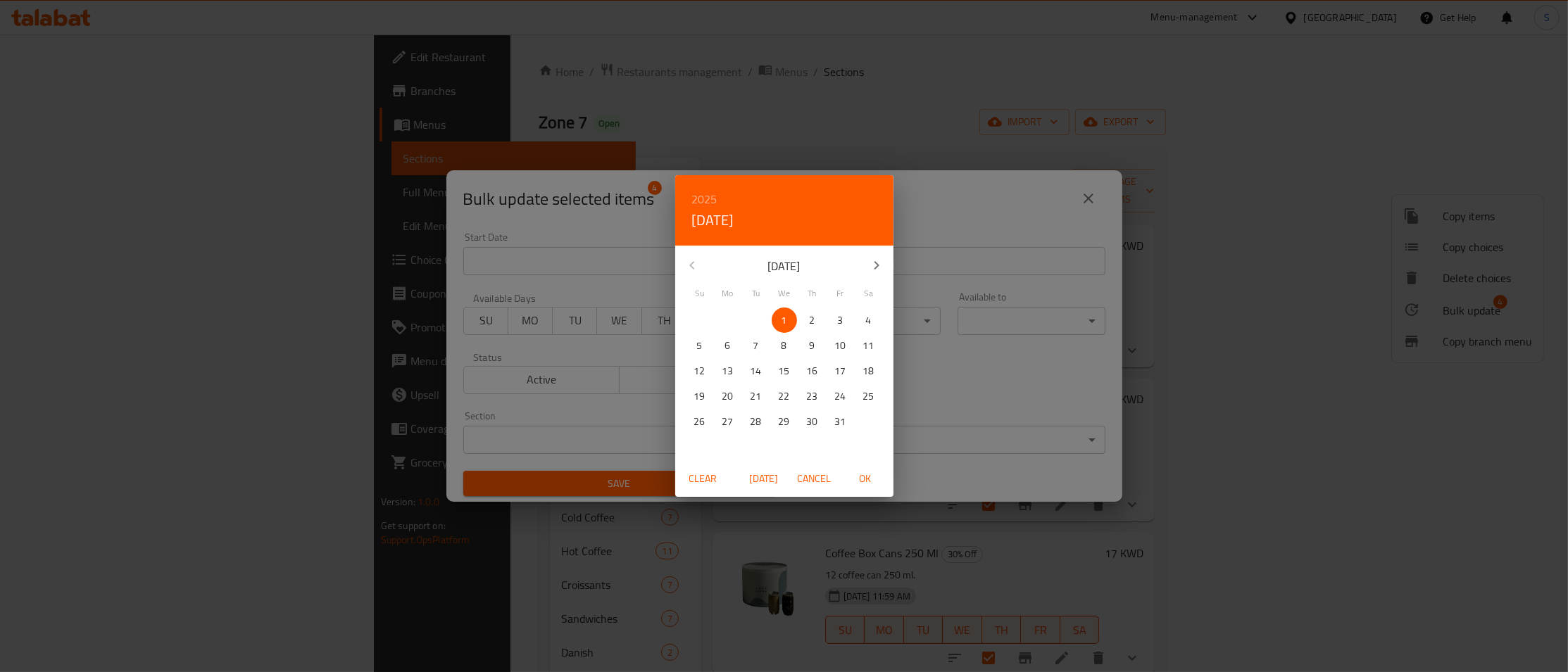
click at [828, 317] on div "3" at bounding box center [841, 320] width 28 height 25
click at [875, 476] on span "OK" at bounding box center [866, 479] width 34 height 18
type input "[DATE]"
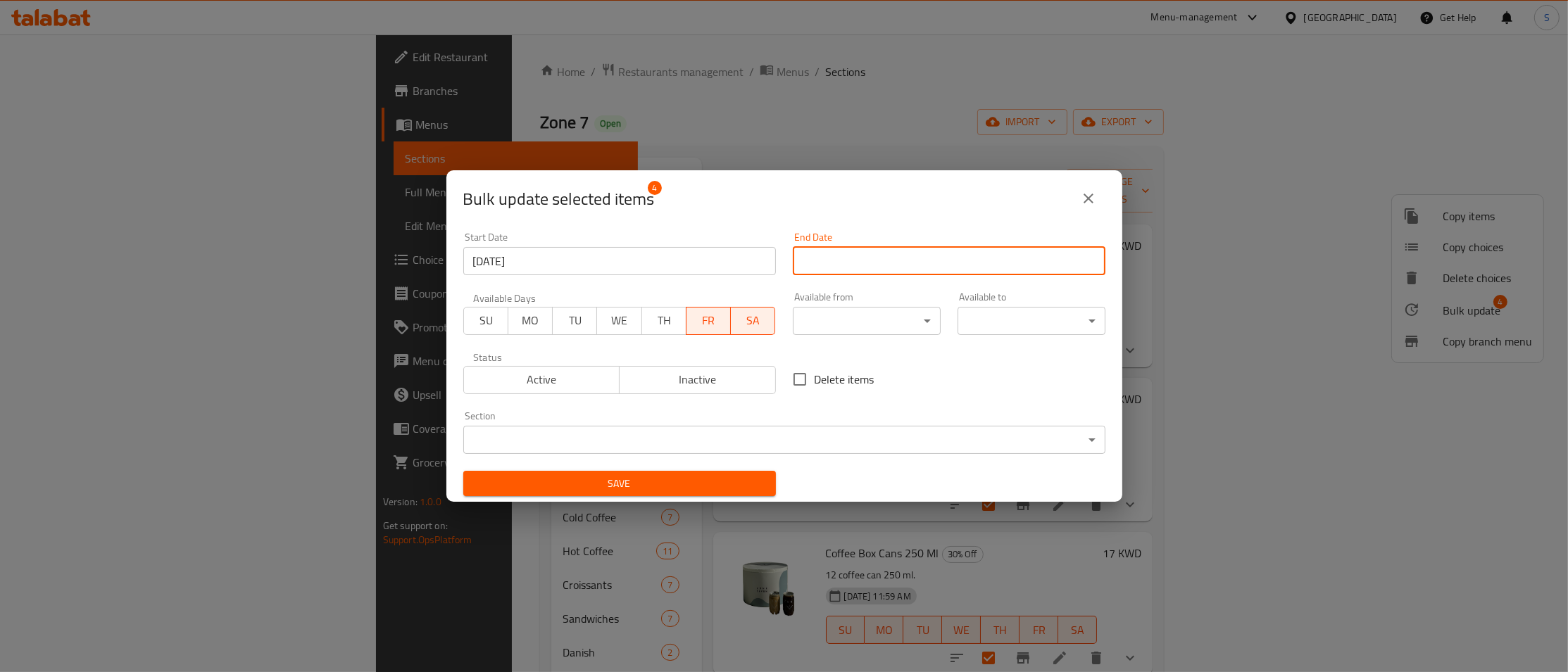
click at [944, 261] on input "Start Date" at bounding box center [949, 262] width 313 height 28
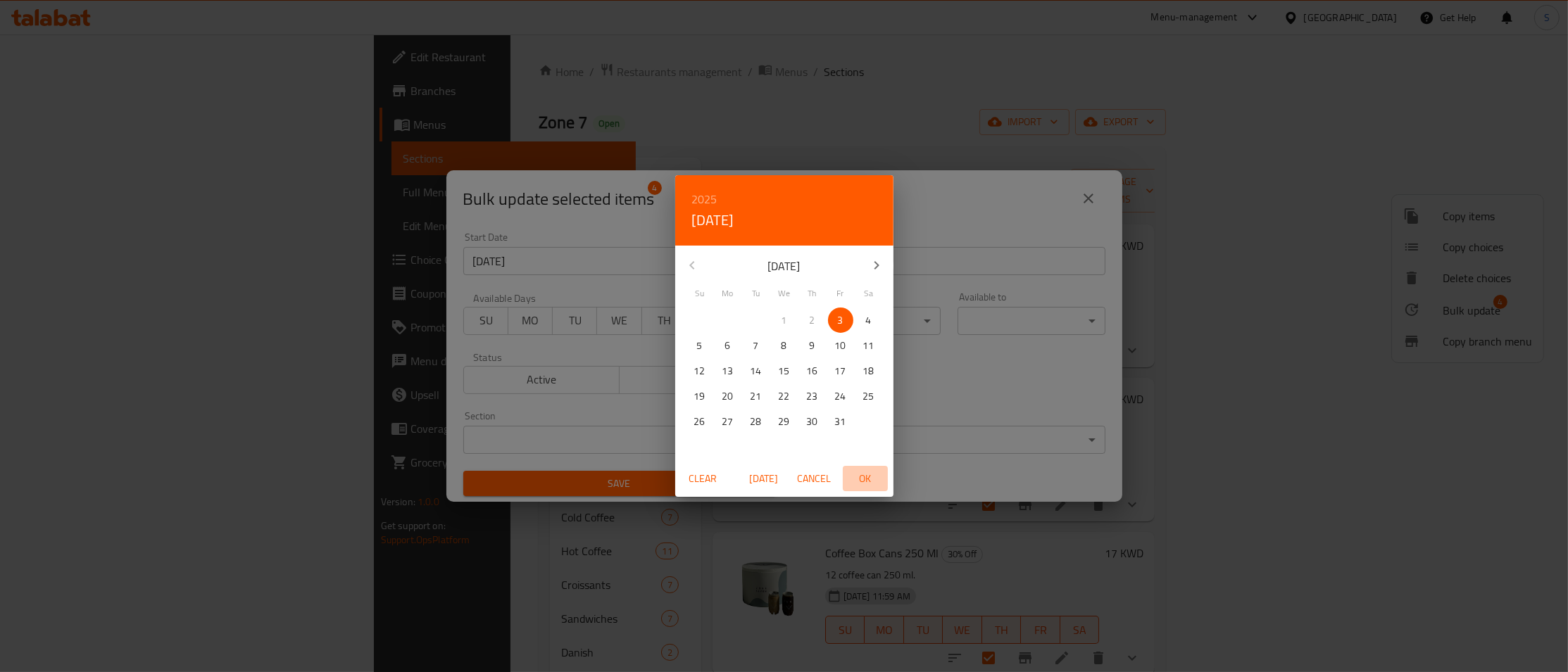
click at [866, 481] on span "OK" at bounding box center [866, 479] width 34 height 18
type input "[DATE]"
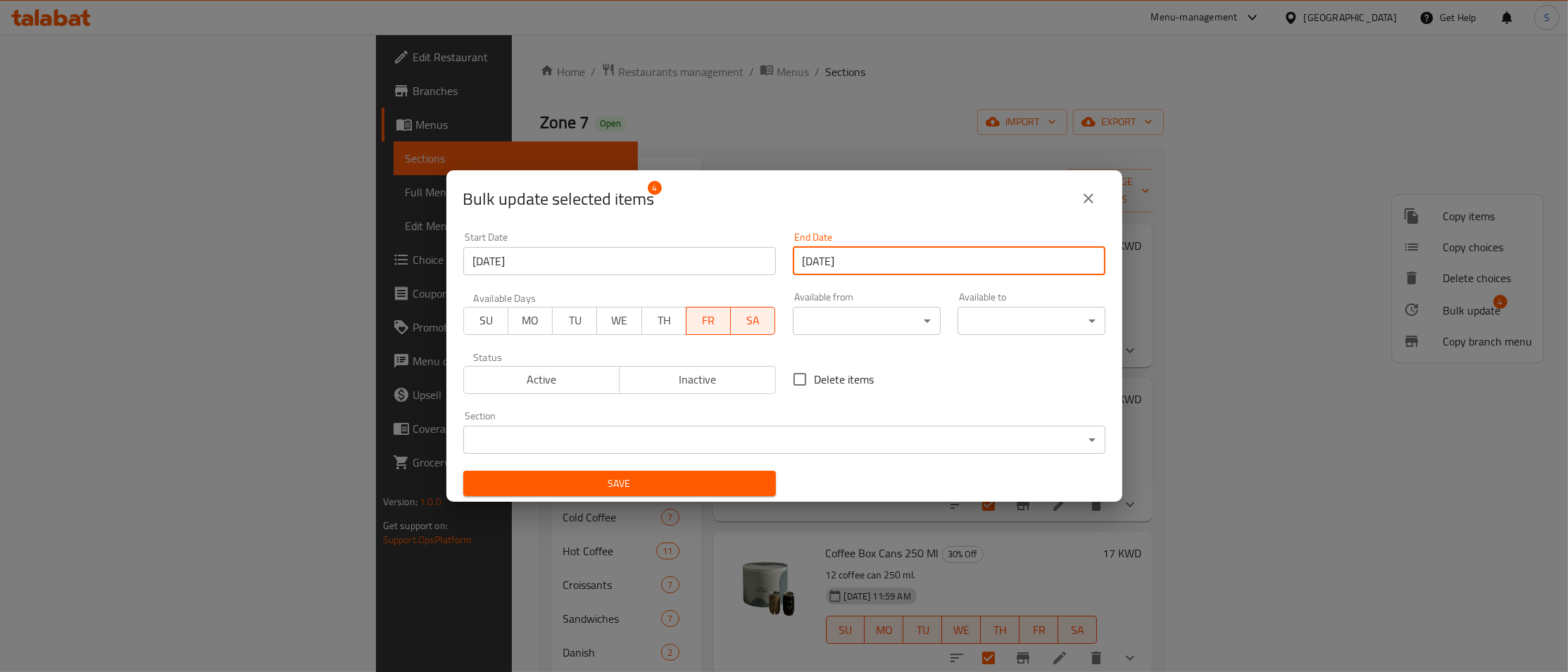
click at [635, 483] on span "Save" at bounding box center [619, 484] width 291 height 18
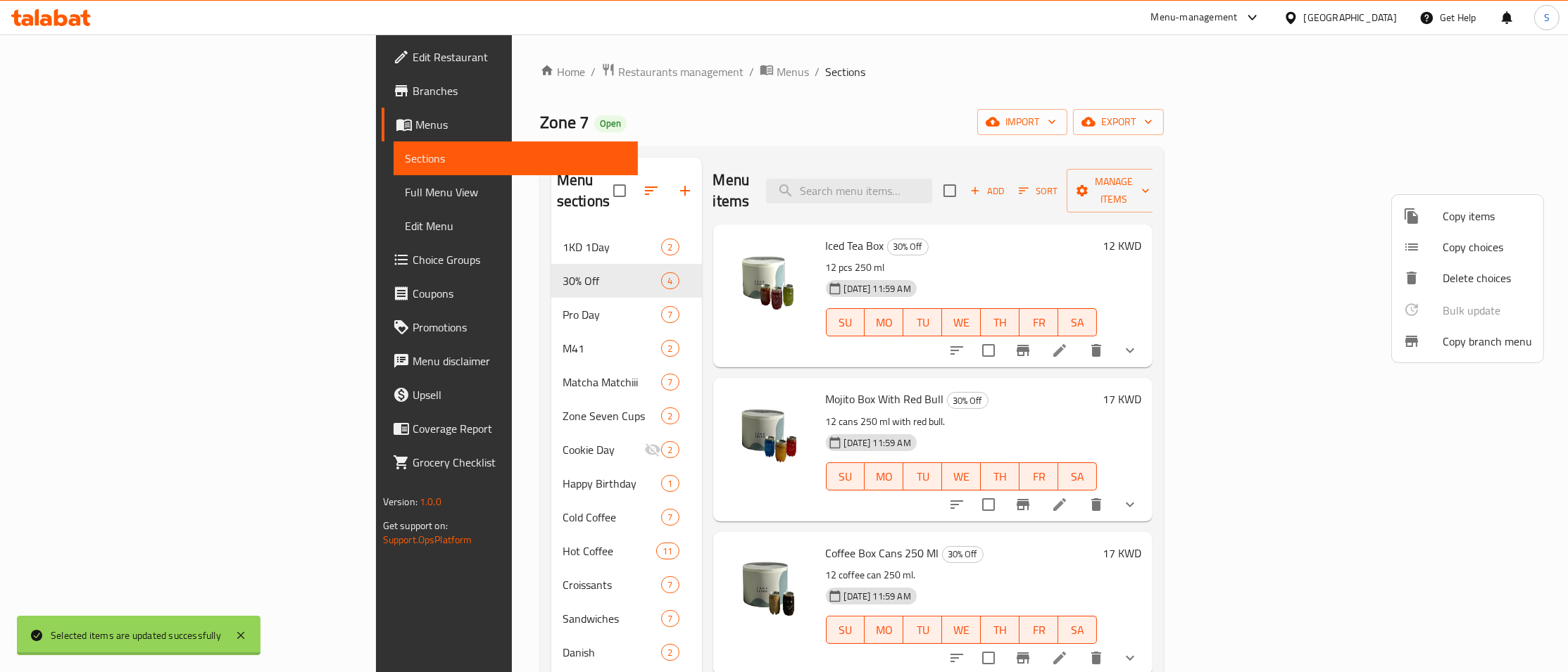
checkbox input "false"
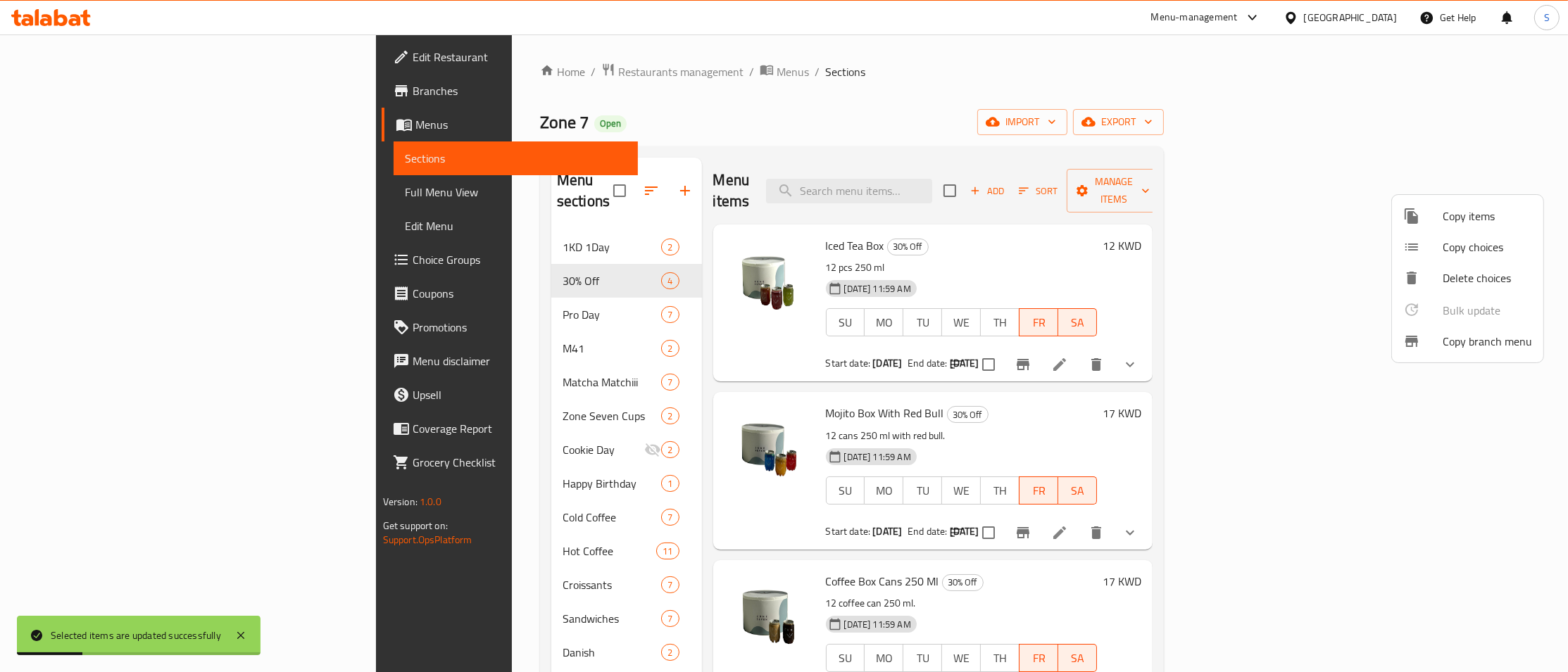
click at [1230, 265] on div at bounding box center [784, 336] width 1568 height 672
click at [412, 85] on span "Branches" at bounding box center [519, 91] width 214 height 17
